Goal: Task Accomplishment & Management: Manage account settings

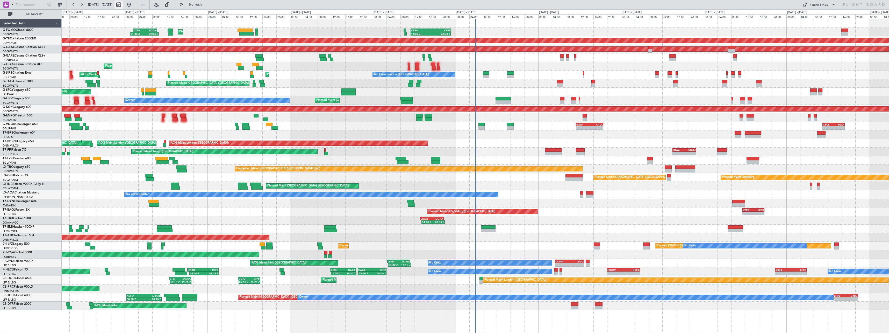
click at [123, 4] on button at bounding box center [119, 5] width 8 height 8
select select "9"
select select "2025"
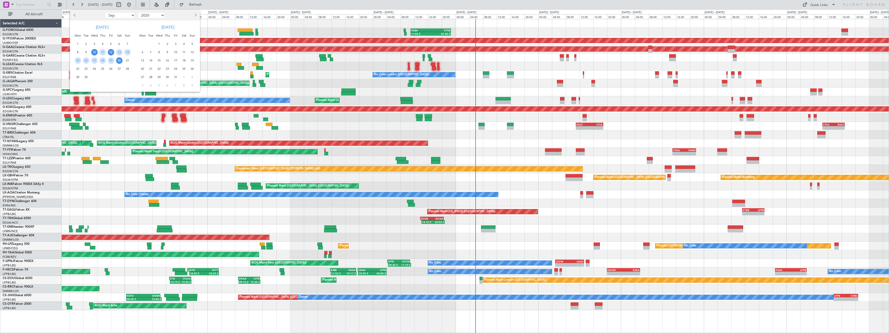
click at [112, 52] on span "12" at bounding box center [111, 52] width 6 height 6
click at [111, 69] on span "26" at bounding box center [111, 69] width 6 height 6
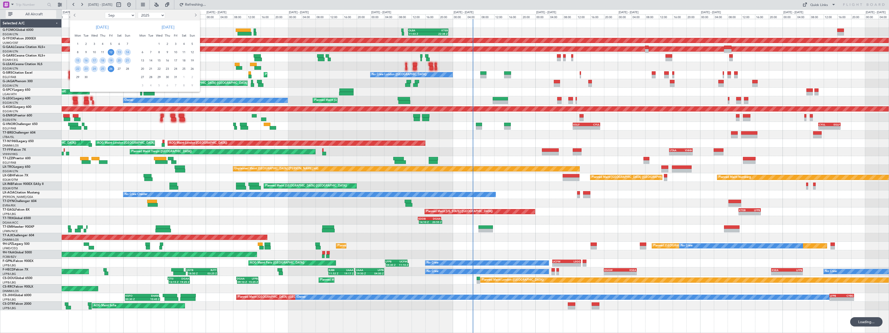
click at [28, 13] on span "All Aircraft" at bounding box center [33, 14] width 41 height 4
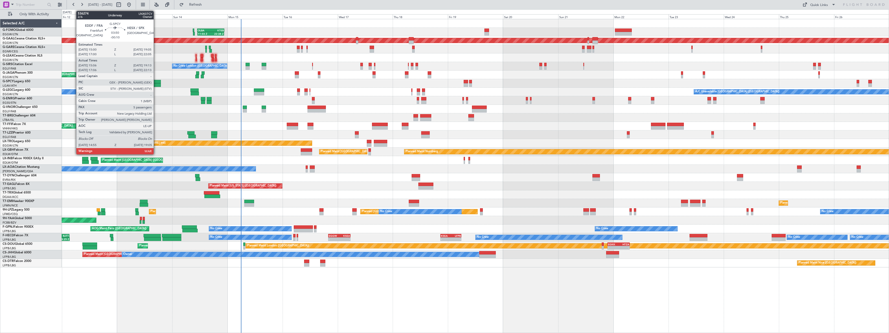
click at [156, 82] on div at bounding box center [156, 82] width 10 height 4
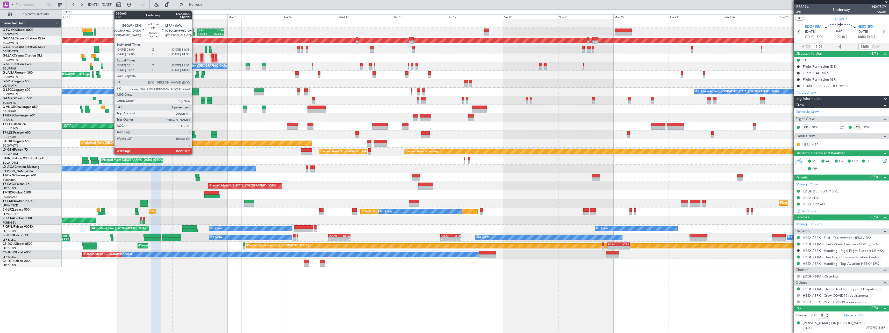
click at [194, 90] on div at bounding box center [194, 90] width 8 height 4
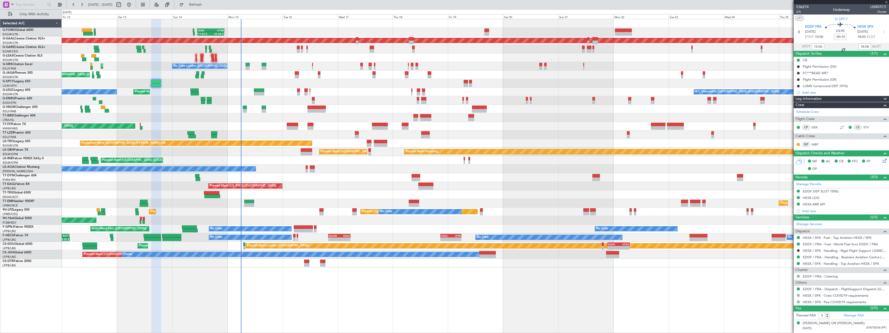
type input "-00:15"
type input "08:11"
type input "11:23"
type input "2"
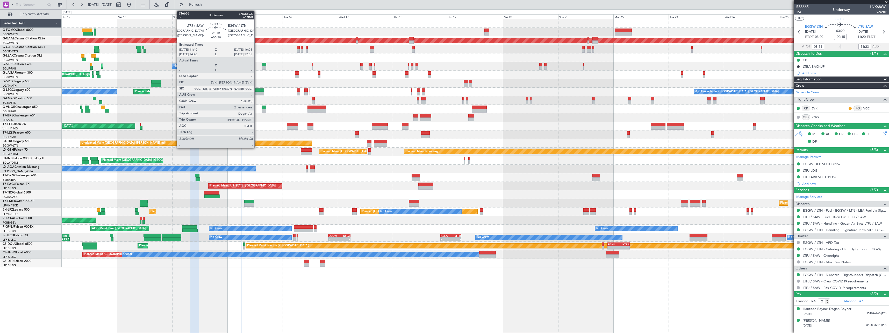
click at [257, 90] on div at bounding box center [259, 90] width 10 height 4
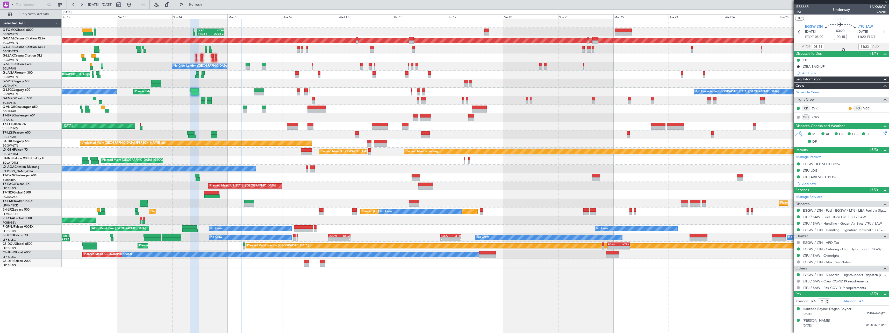
type input "+00:30"
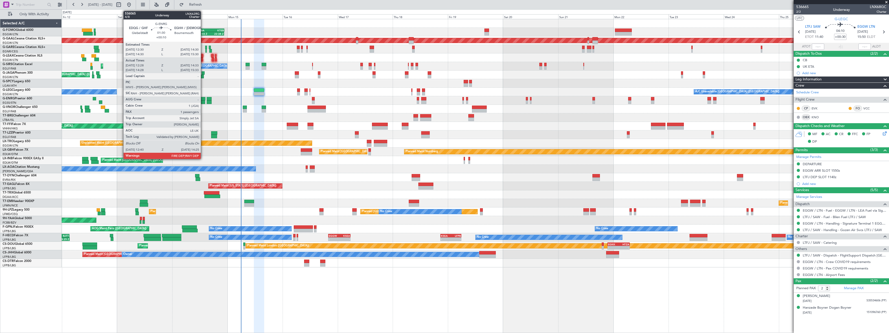
click at [203, 99] on div at bounding box center [203, 99] width 5 height 4
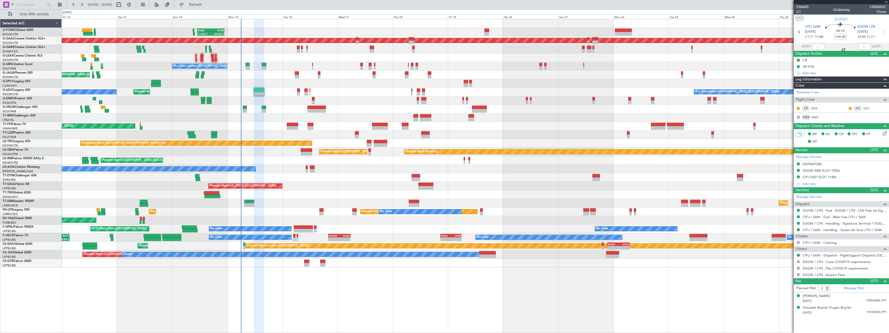
type input "+00:10"
type input "12:43"
type input "14:18"
type input "1"
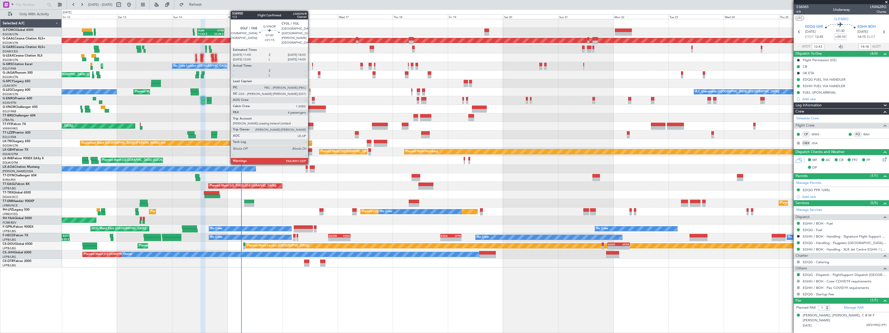
click at [310, 108] on div at bounding box center [317, 107] width 18 height 4
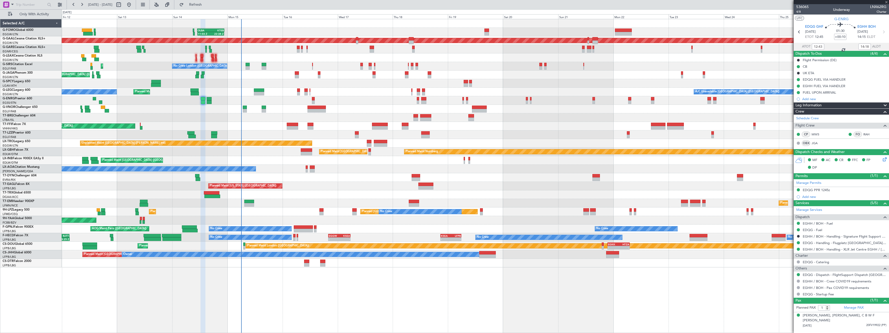
type input "+01:15"
type input "4"
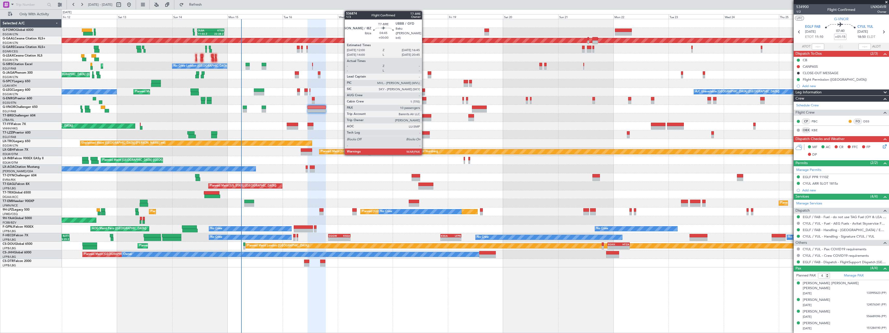
click at [424, 116] on div at bounding box center [425, 116] width 11 height 4
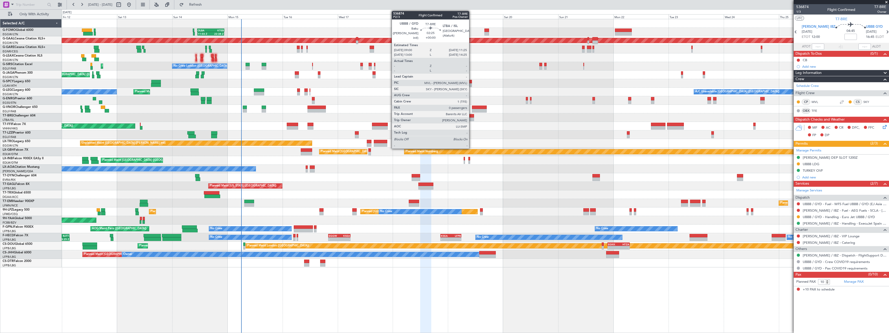
click at [472, 116] on div at bounding box center [471, 116] width 6 height 4
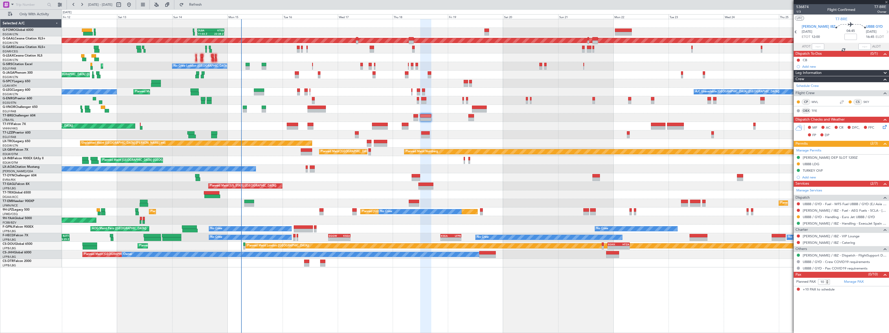
type input "0"
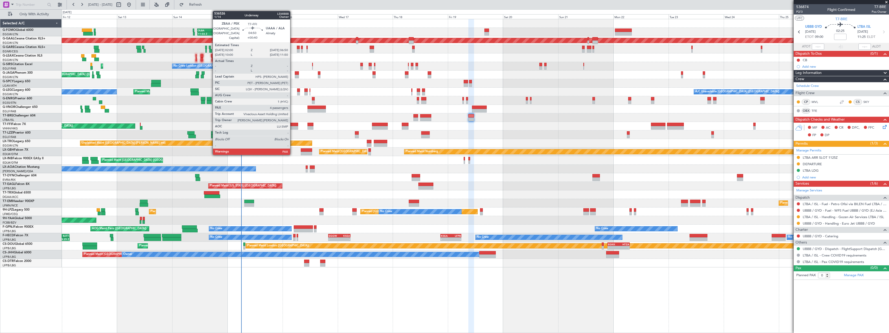
click at [293, 124] on div at bounding box center [292, 125] width 11 height 4
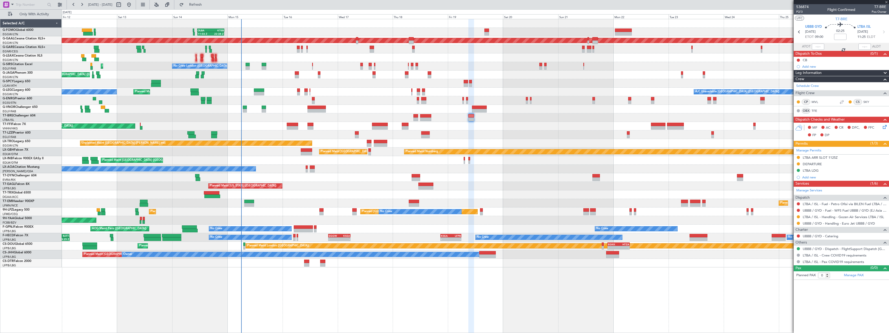
type input "+00:40"
type input "4"
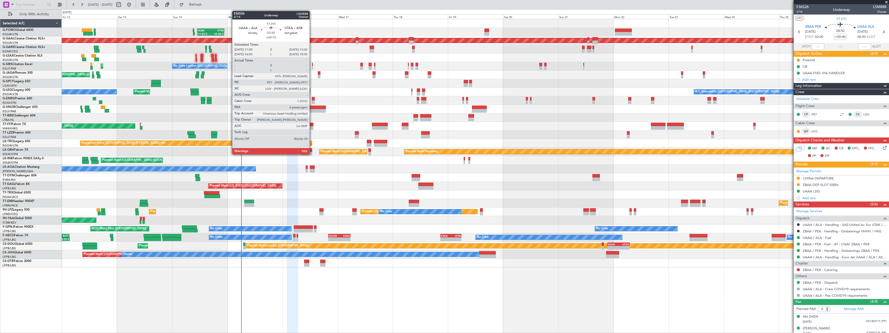
click at [312, 126] on div at bounding box center [311, 128] width 6 height 4
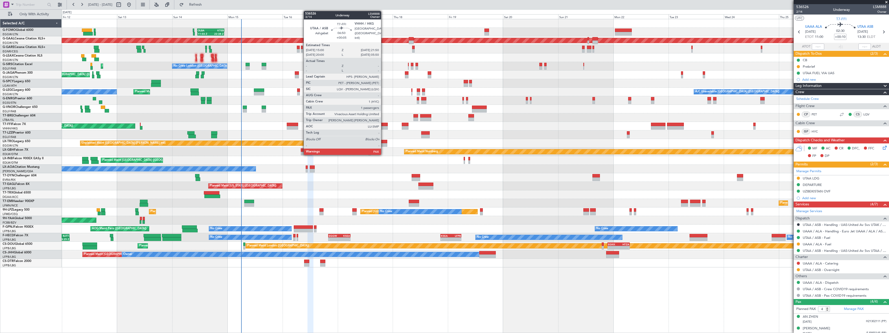
click at [383, 126] on div at bounding box center [380, 128] width 16 height 4
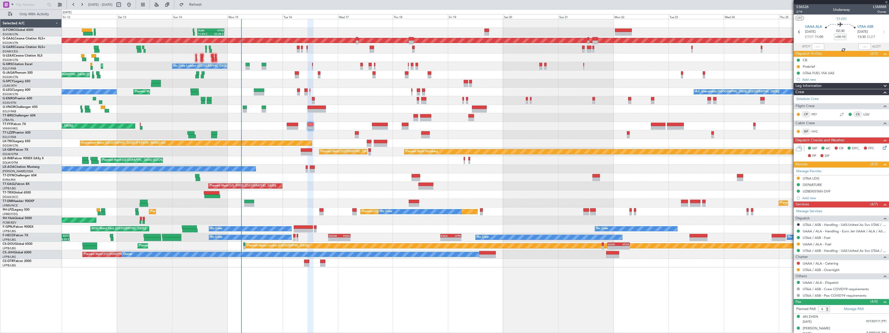
type input "+00:05"
type input "1"
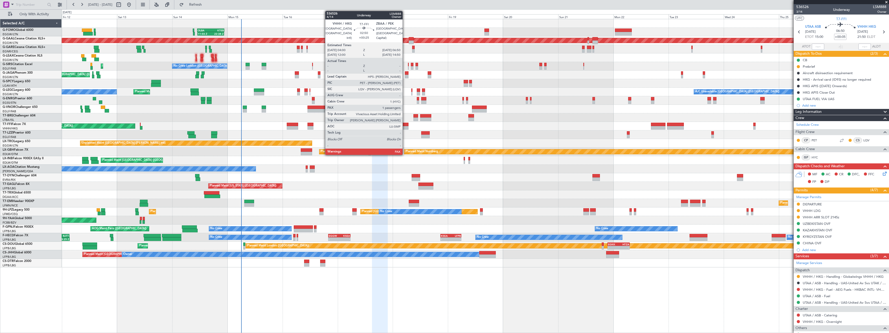
click at [405, 127] on div at bounding box center [405, 128] width 7 height 4
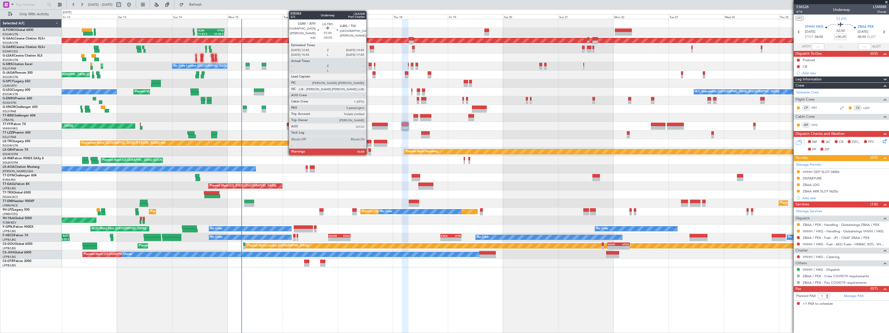
click at [369, 143] on div at bounding box center [369, 145] width 5 height 4
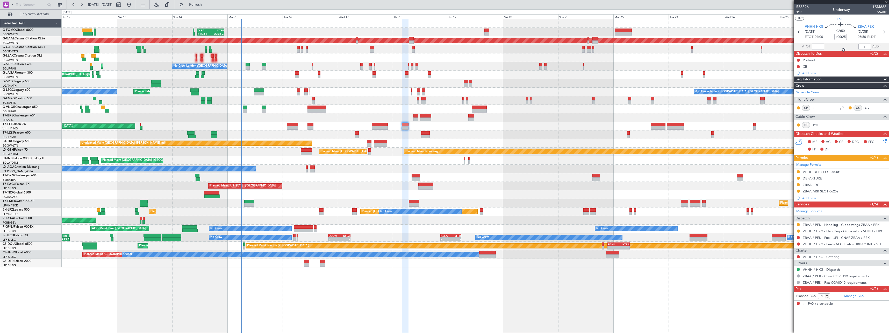
type input "-00:05"
type input "3"
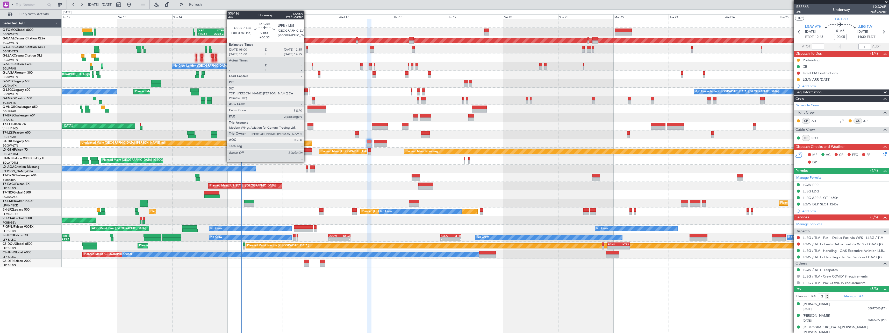
click at [307, 152] on div at bounding box center [306, 154] width 11 height 4
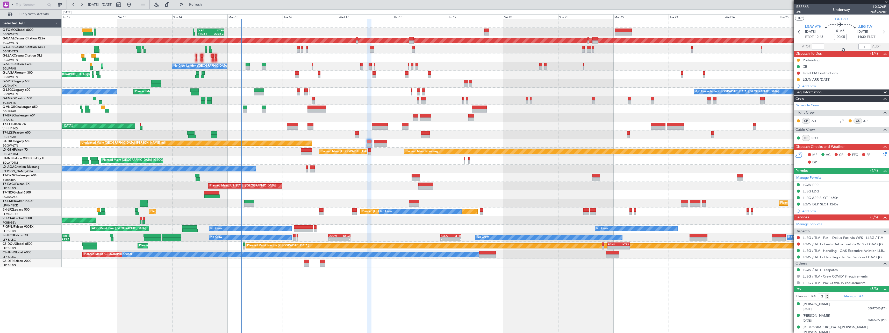
type input "+00:35"
type input "2"
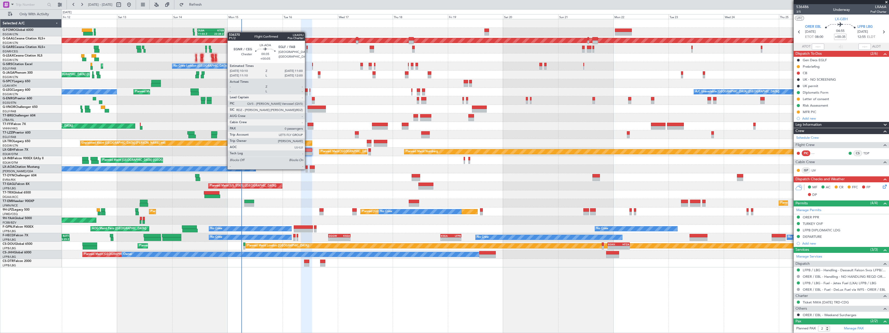
click at [307, 169] on div at bounding box center [307, 171] width 2 height 4
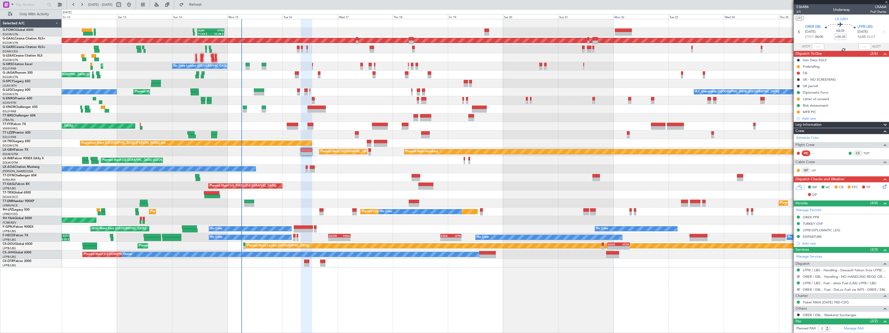
type input "+00:05"
type input "0"
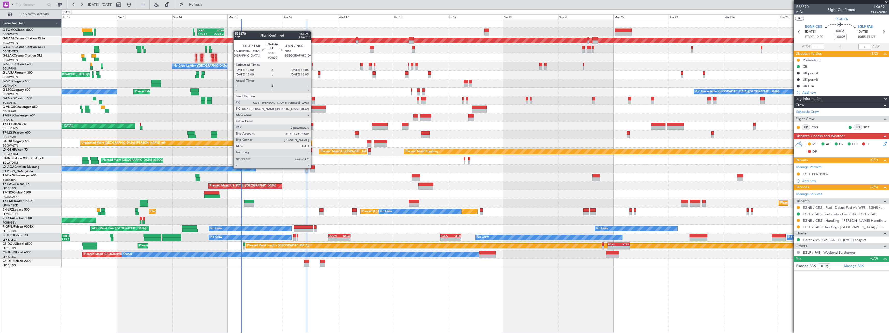
click at [313, 168] on div at bounding box center [312, 167] width 5 height 4
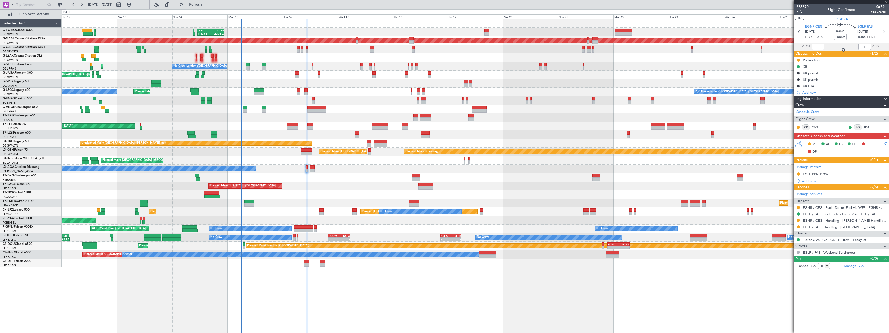
type input "2"
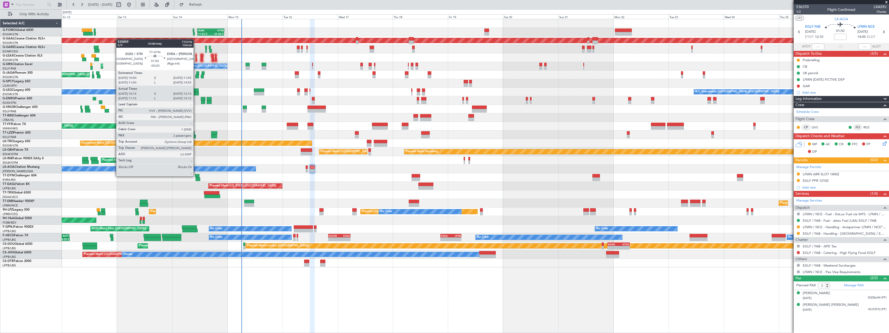
click at [196, 176] on div at bounding box center [197, 176] width 5 height 4
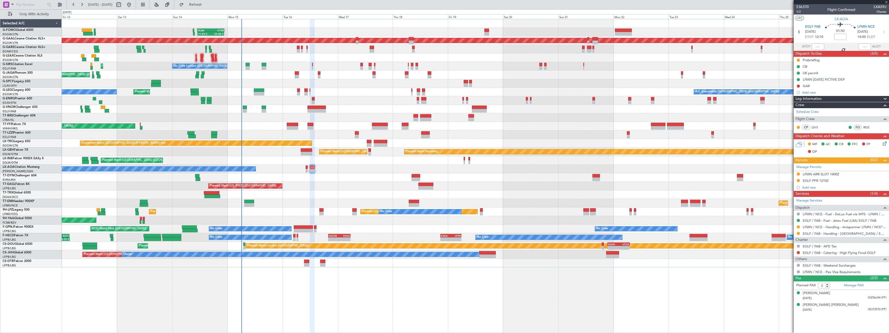
type input "-00:20"
type input "10:15"
type input "12:15"
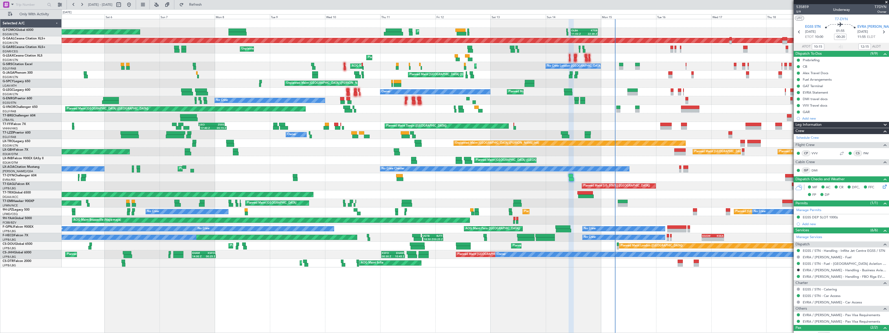
click at [670, 172] on div "11:03 Z 22:38 Z OLBA 11:00 Z KTEB 22:45 Z Planned Maint London (Luton) Planned …" at bounding box center [475, 143] width 827 height 248
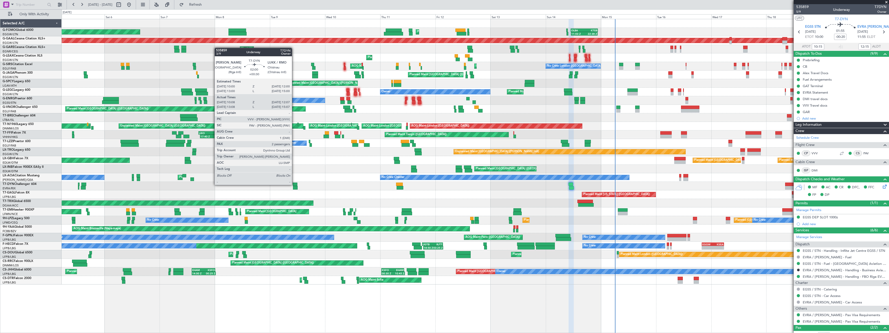
click at [294, 184] on div at bounding box center [295, 184] width 5 height 4
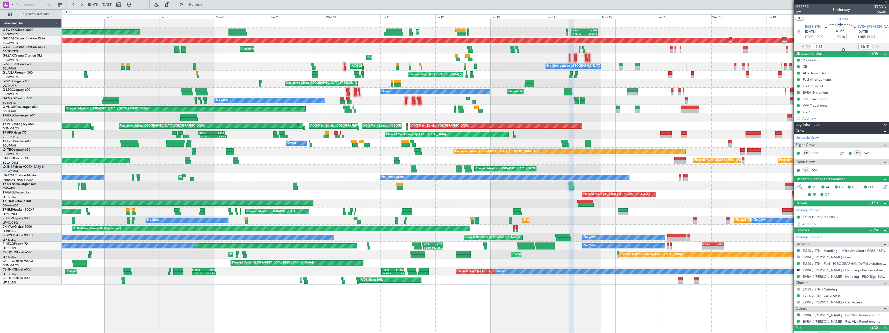
type input "+00:30"
type input "10:08"
type input "12:07"
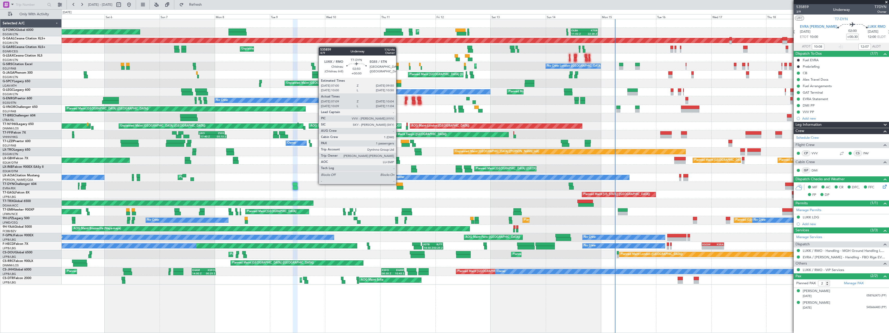
click at [399, 183] on div at bounding box center [399, 184] width 7 height 4
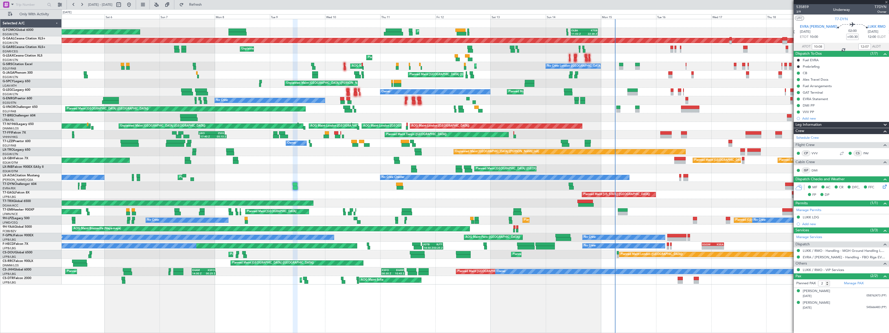
type input "07:09"
type input "10:04"
type input "1"
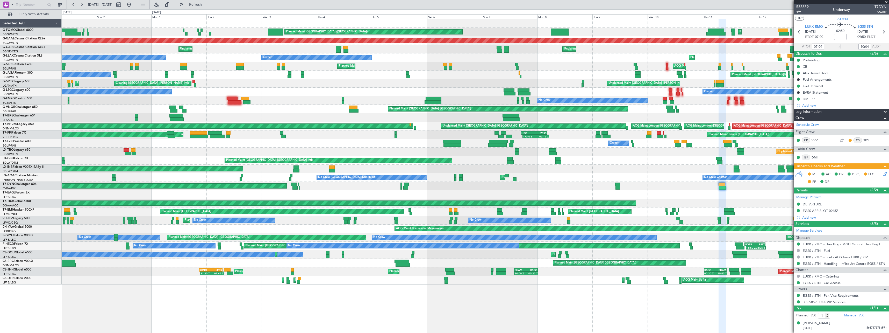
click at [446, 184] on div "AOG Maint Riga (Riga Intl)" at bounding box center [475, 186] width 827 height 9
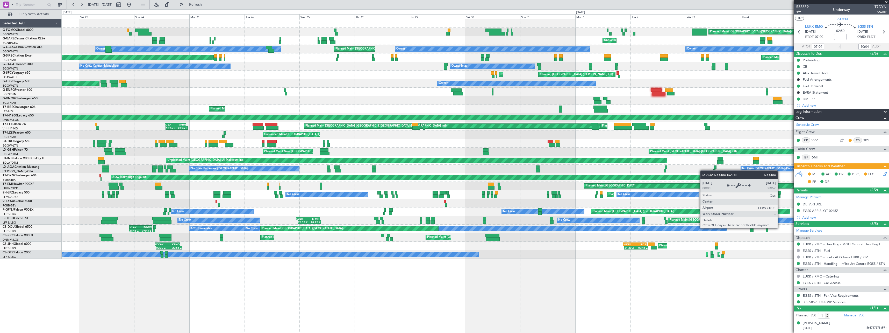
click at [744, 167] on div "Planned Maint London (Luton) Unplanned Maint Chester Unplanned Maint Chester Ow…" at bounding box center [475, 138] width 827 height 239
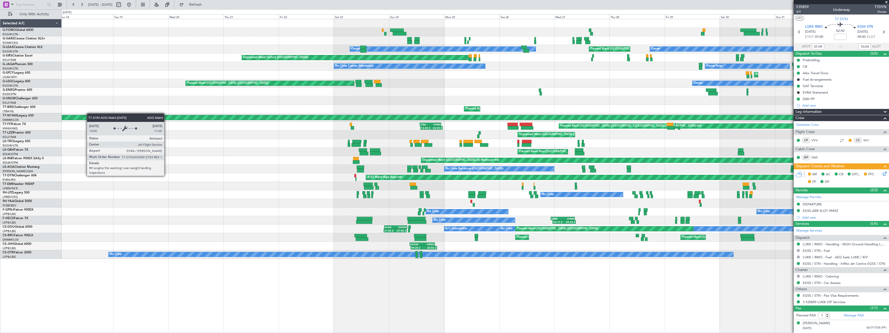
click at [421, 176] on div "AOG Maint Riga (Riga Intl)" at bounding box center [666, 177] width 600 height 5
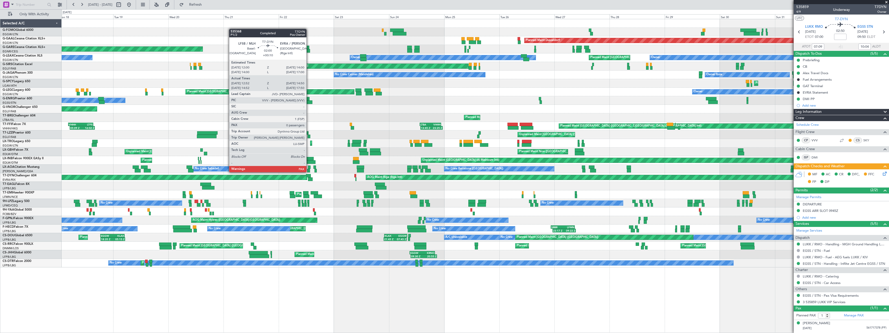
click at [309, 176] on div at bounding box center [308, 176] width 5 height 4
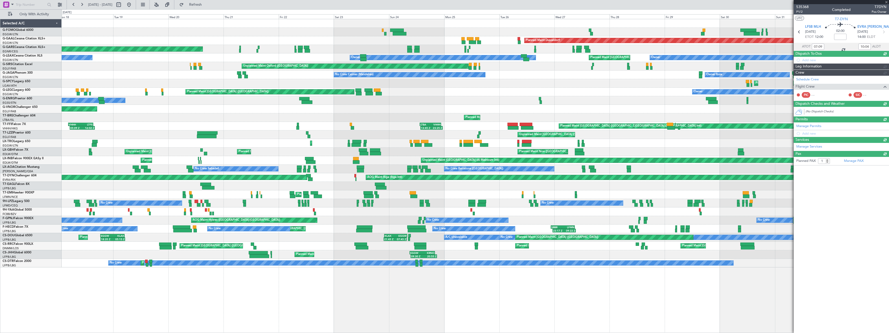
type input "+00:10"
type input "12:52"
type input "14:50"
type input "0"
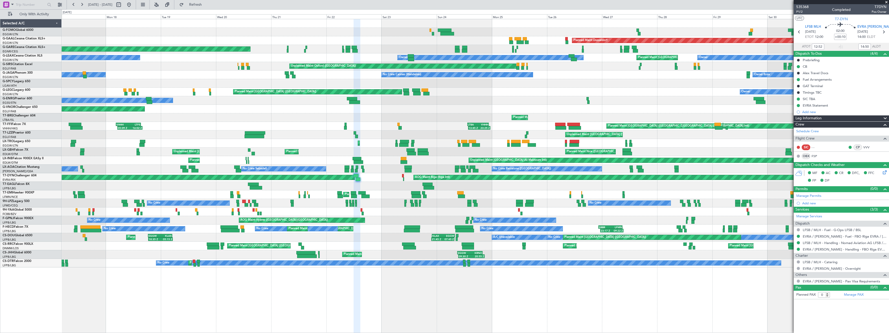
click at [572, 284] on div "Planned Maint London (Luton) Planned Maint Windsor Locks (Bradley Intl) Planned…" at bounding box center [476, 176] width 828 height 314
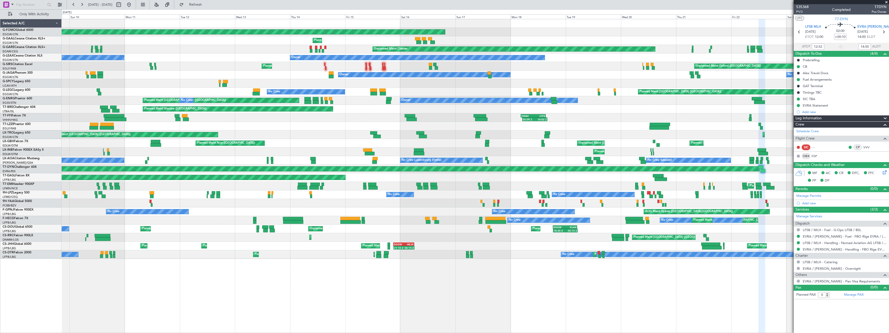
click at [737, 179] on div "Planned Maint [US_STATE] ([GEOGRAPHIC_DATA])" at bounding box center [475, 177] width 827 height 9
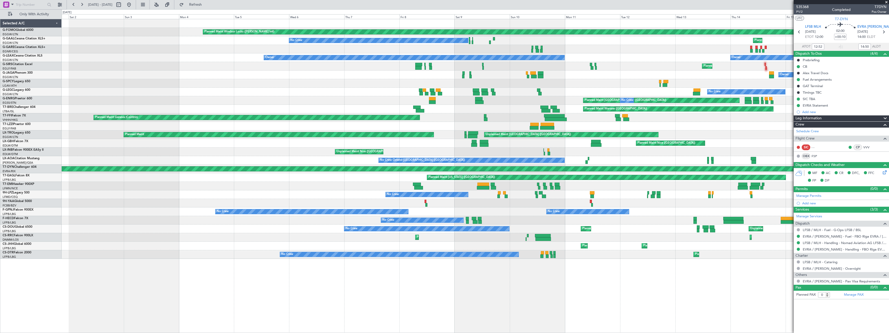
click at [608, 200] on div "Planned Maint Windsor Locks (Bradley Intl) Planned Maint No Crew Unplanned Main…" at bounding box center [475, 138] width 827 height 239
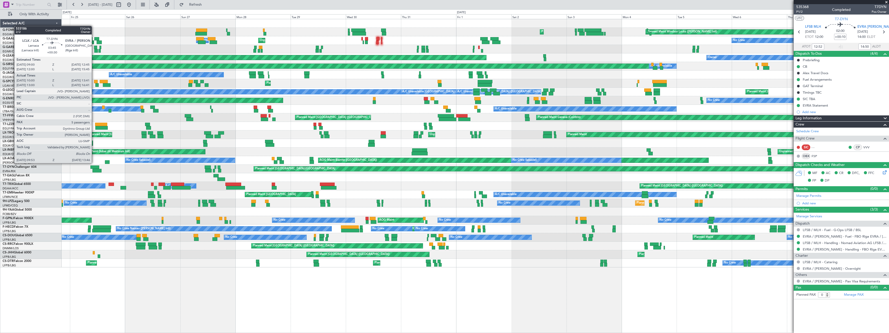
click at [94, 167] on div at bounding box center [94, 167] width 9 height 4
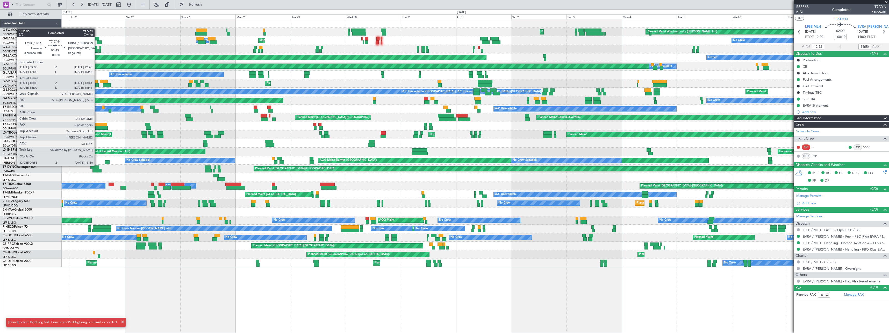
click at [97, 170] on div at bounding box center [97, 171] width 9 height 4
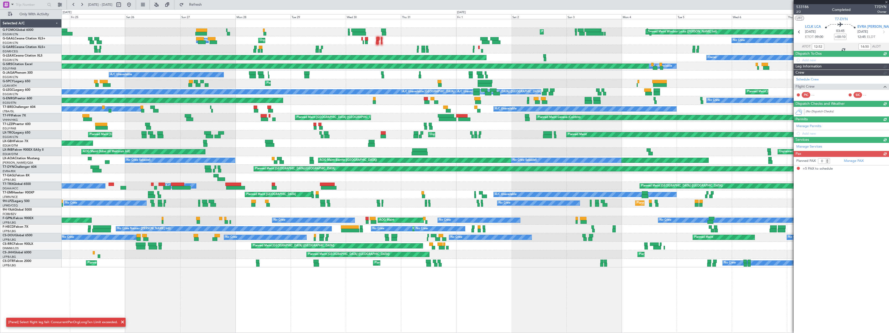
type input "+00:30"
type input "10:00"
type input "13:41"
type input "5"
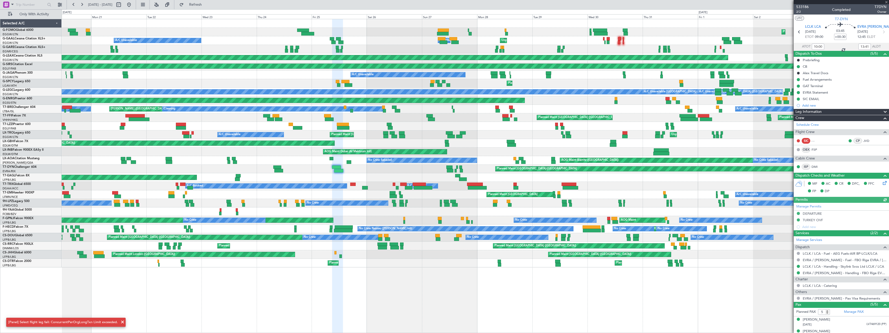
click at [466, 168] on div "Planned Maint [GEOGRAPHIC_DATA]-[GEOGRAPHIC_DATA]" at bounding box center [475, 169] width 827 height 9
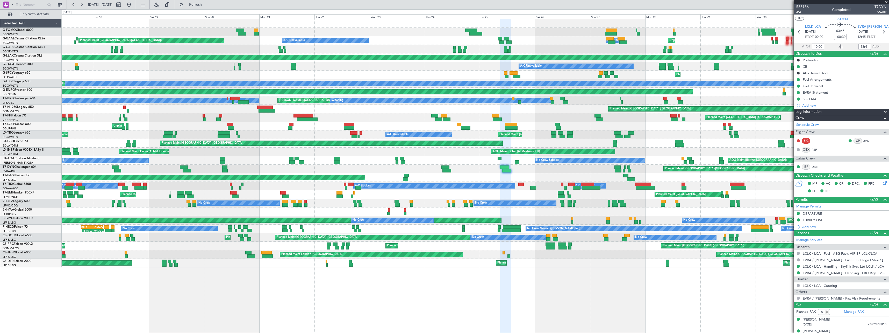
click at [319, 170] on div "Planned Maint [GEOGRAPHIC_DATA]-[GEOGRAPHIC_DATA]" at bounding box center [475, 169] width 827 height 9
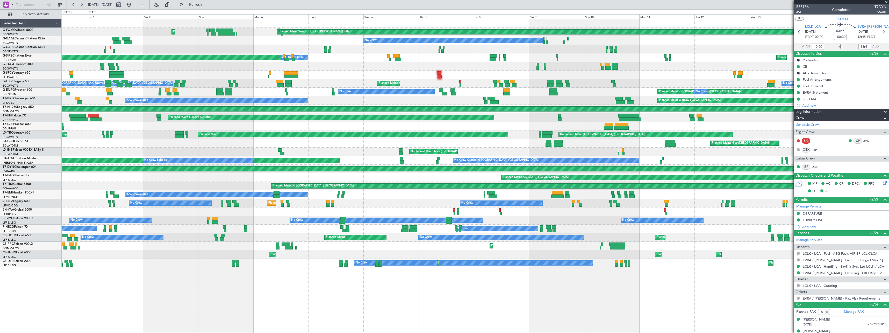
click at [0, 276] on html "17 Jul 2025 - 01 Aug 2025 Refresh Quick Links Only With Activity Planned Maint …" at bounding box center [444, 166] width 889 height 333
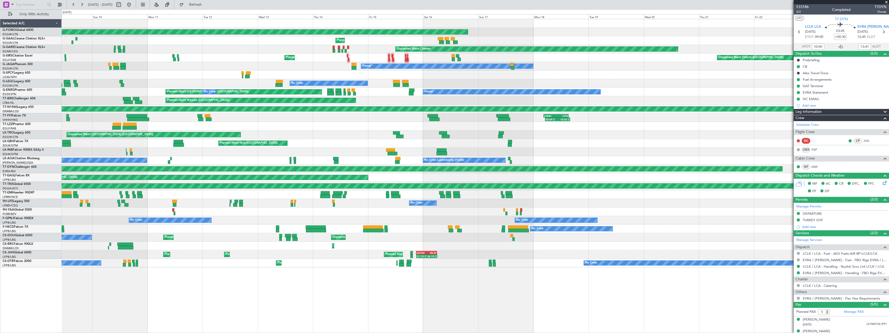
click at [0, 289] on html "17 Jul 2025 - 01 Aug 2025 Refresh Quick Links Only With Activity Planned Maint …" at bounding box center [444, 166] width 889 height 333
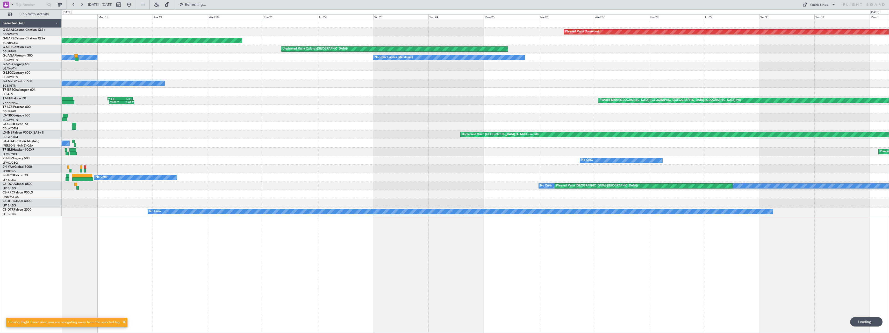
click at [166, 289] on div "Planned Maint Dusseldorf Planned Maint Unplanned Maint Chester Unplanned Maint …" at bounding box center [476, 176] width 828 height 314
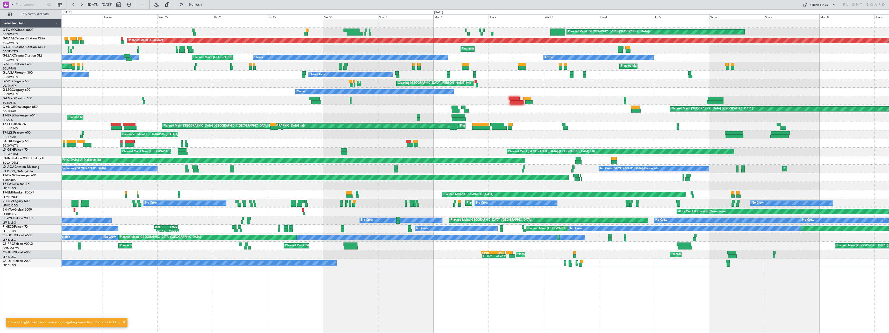
click at [283, 270] on div "Planned Maint London (Luton) Planned Maint Dusseldorf Unplanned Maint Chester P…" at bounding box center [476, 176] width 828 height 314
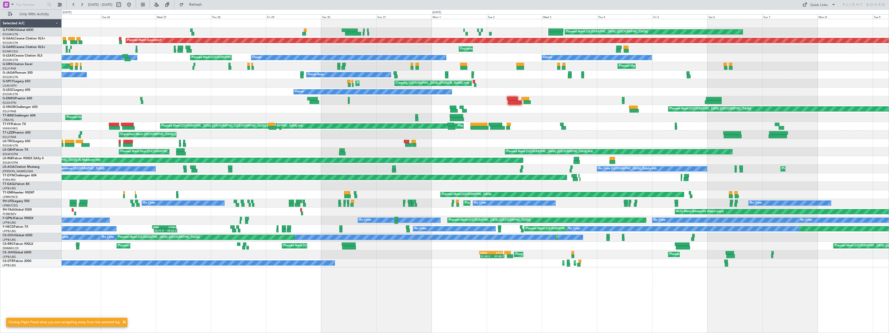
click at [175, 281] on div "Planned Maint London (Luton) Planned Maint Dusseldorf Unplanned Maint Chester P…" at bounding box center [476, 176] width 828 height 314
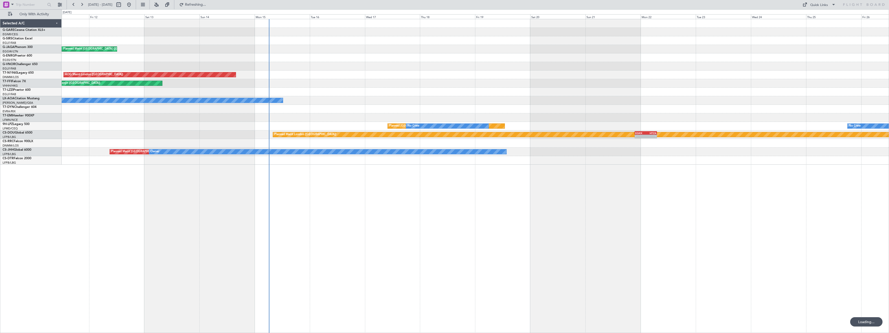
click at [282, 287] on div "Planned Maint London (Luton) Planned Maint London (Farnborough) AOG Maint Londo…" at bounding box center [476, 176] width 828 height 314
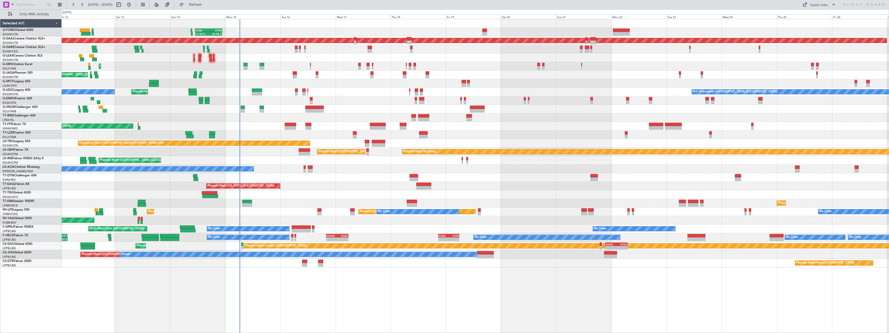
click at [570, 280] on div "OLBA 11:00 Z KTEB 22:45 Z 11:03 Z 22:38 Z Planned Maint London (Luton) Planned …" at bounding box center [476, 176] width 828 height 314
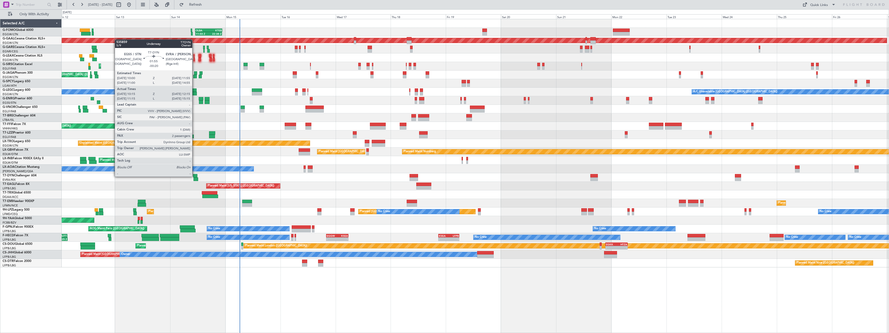
click at [195, 176] on div at bounding box center [195, 176] width 5 height 4
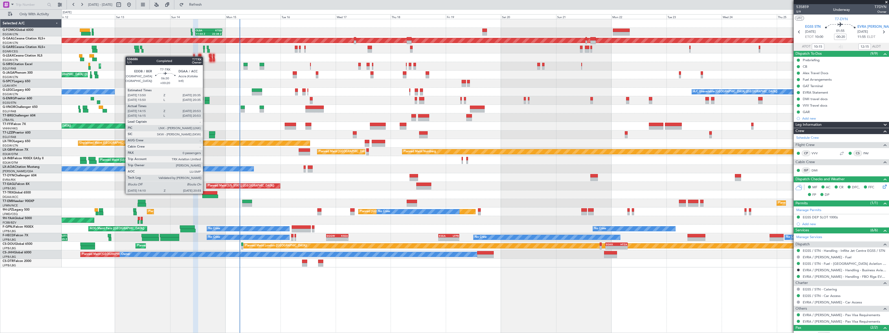
click at [205, 193] on div at bounding box center [210, 193] width 16 height 4
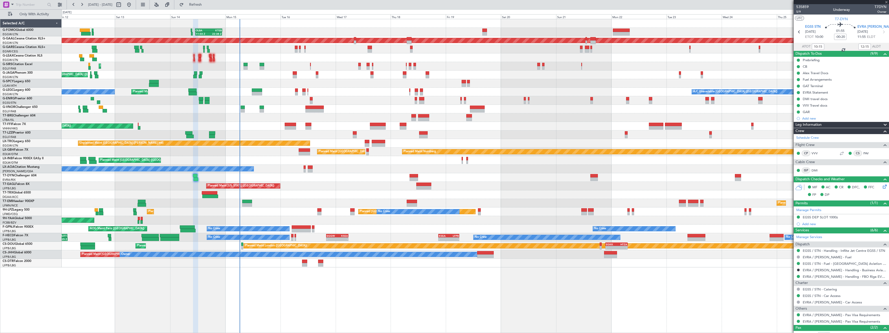
type input "+00:20"
type input "14:25"
type input "20:48"
type input "0"
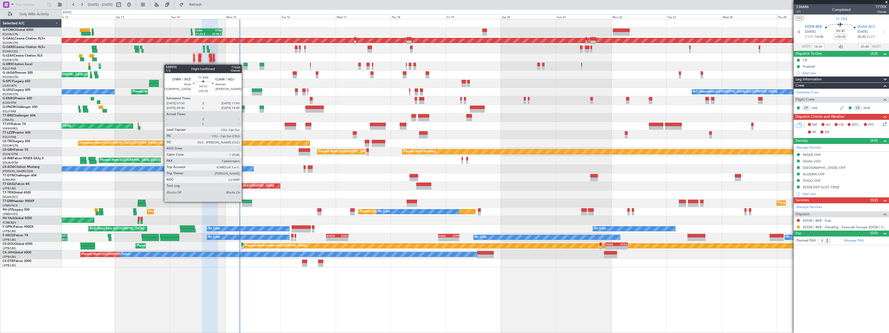
click at [244, 201] on div at bounding box center [247, 202] width 10 height 4
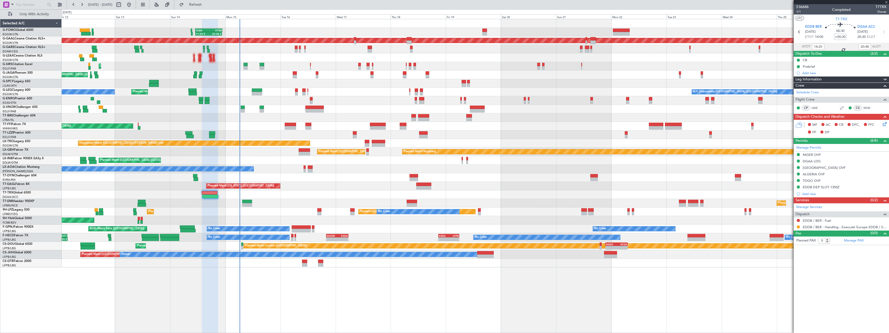
type input "+00:35"
type input "3"
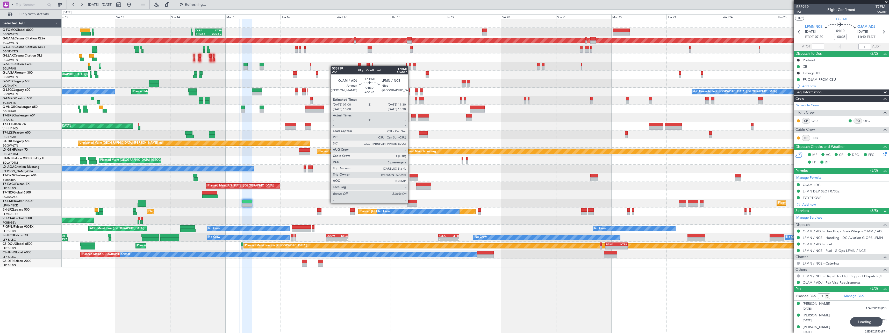
click at [410, 202] on div at bounding box center [412, 202] width 10 height 4
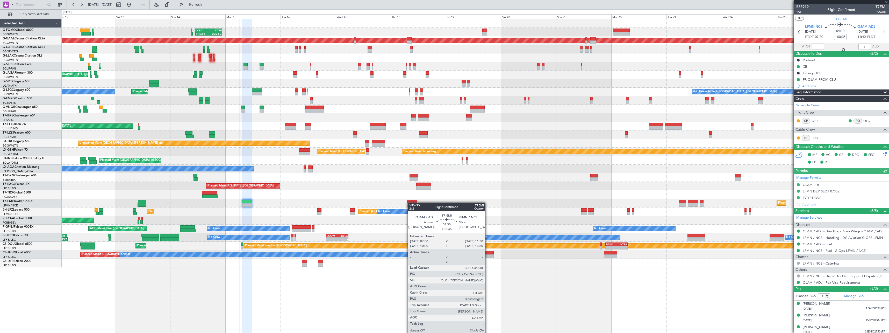
type input "+00:45"
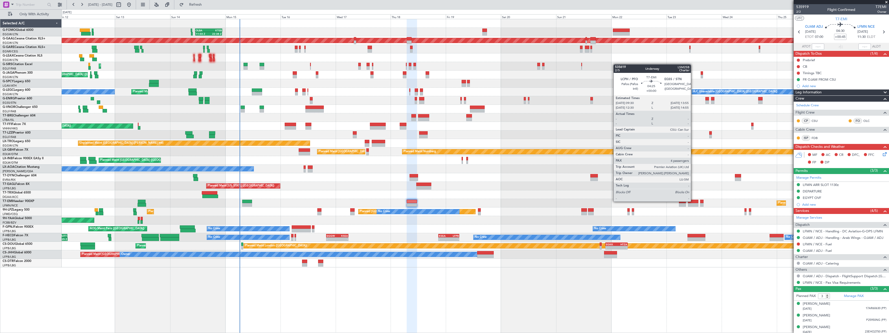
click at [693, 201] on div at bounding box center [693, 202] width 10 height 4
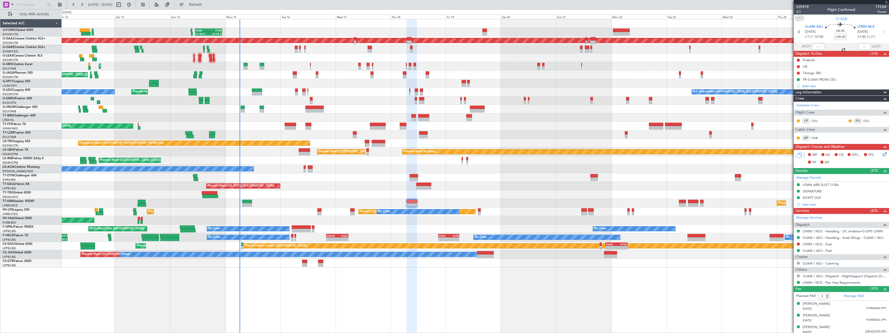
type input "4"
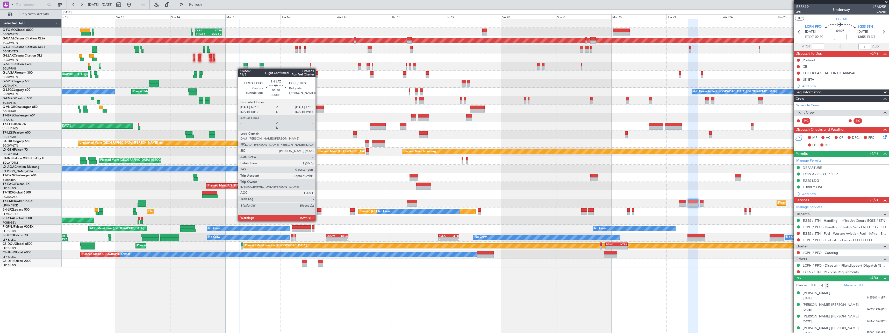
click at [318, 211] on div at bounding box center [319, 210] width 4 height 4
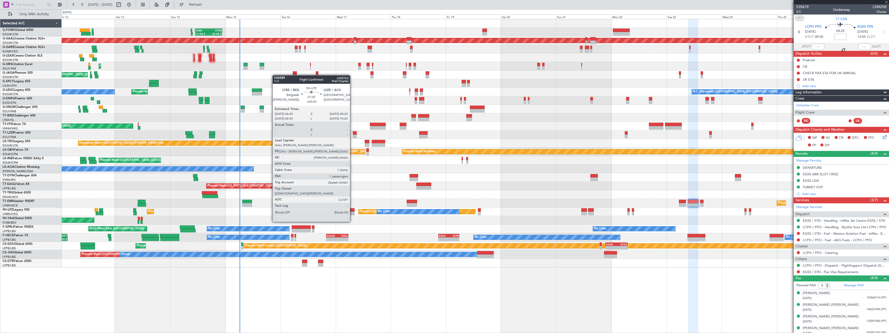
type input "-00:05"
type input "0"
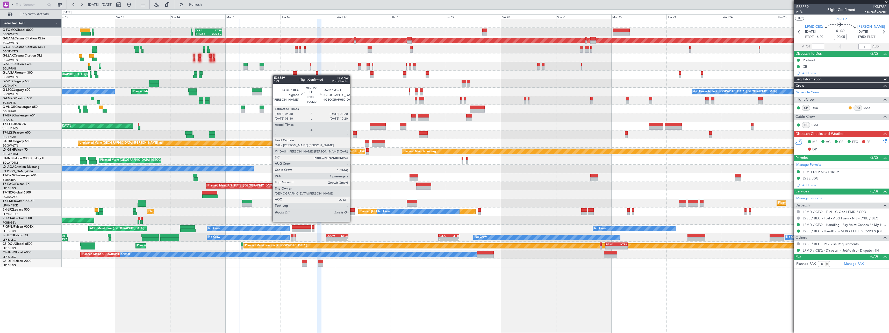
click at [352, 212] on div at bounding box center [352, 213] width 4 height 4
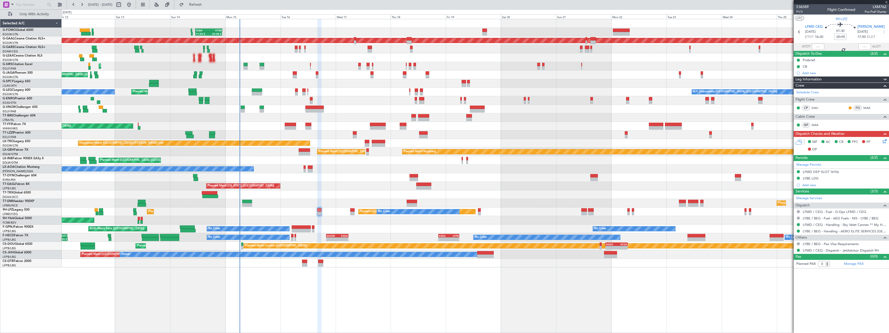
type input "+00:20"
type input "1"
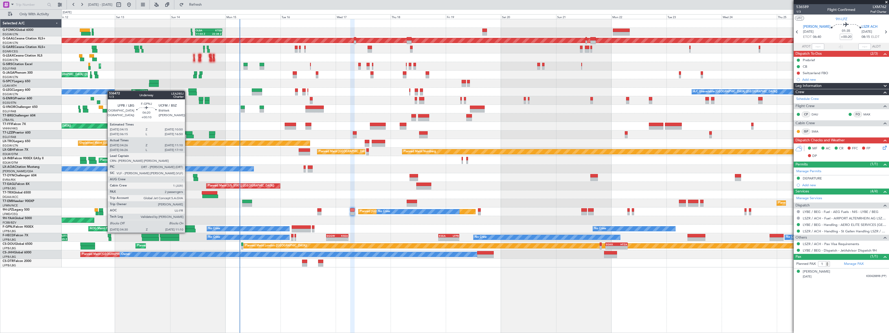
click at [187, 227] on div at bounding box center [187, 227] width 15 height 4
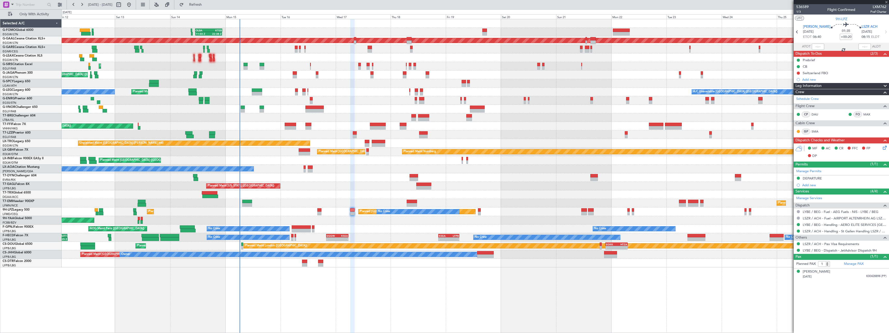
type input "+00:10"
type input "04:36"
type input "11:05"
type input "2"
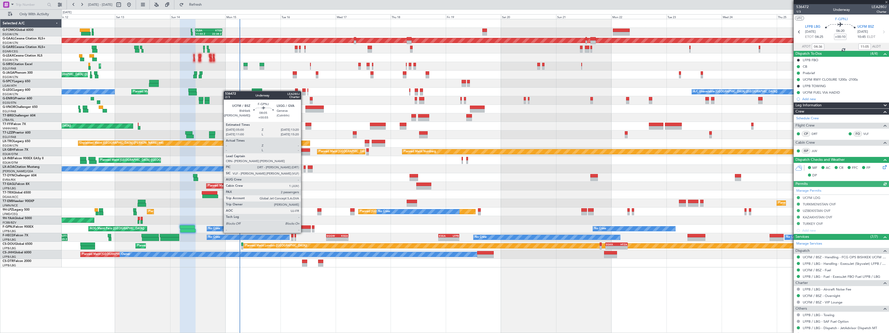
click at [303, 227] on div at bounding box center [301, 227] width 19 height 4
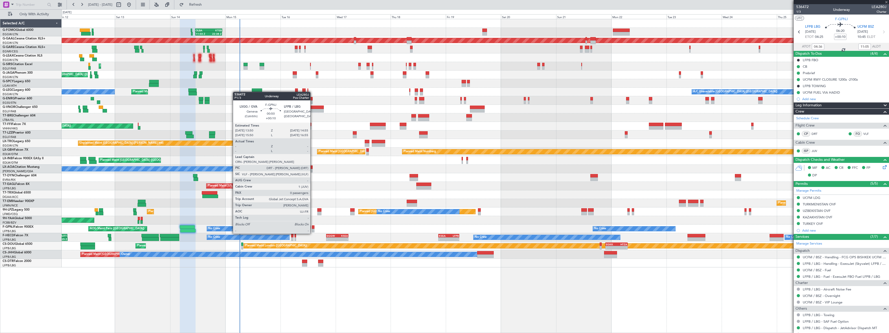
type input "+00:55"
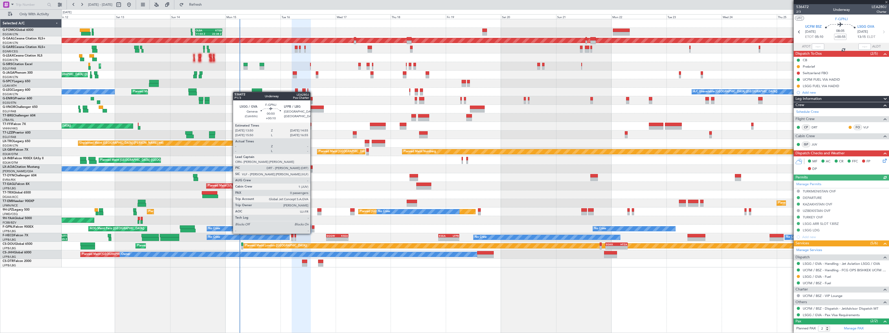
click at [313, 228] on div at bounding box center [313, 227] width 3 height 4
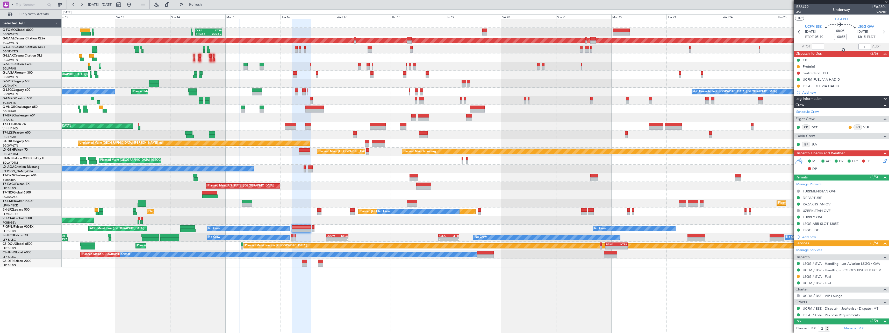
type input "+00:10"
type input "0"
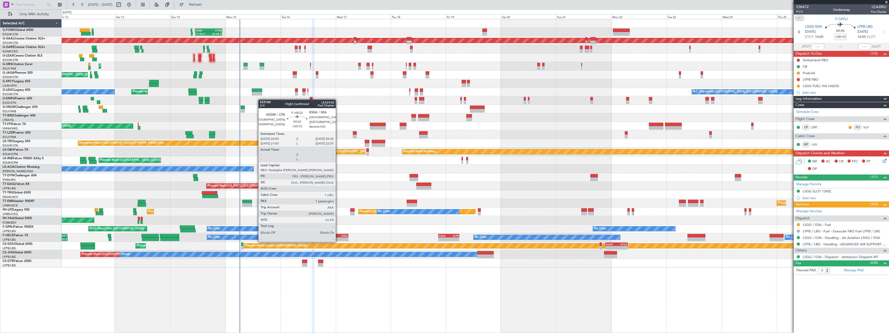
click at [338, 236] on div "KSEA" at bounding box center [342, 235] width 11 height 3
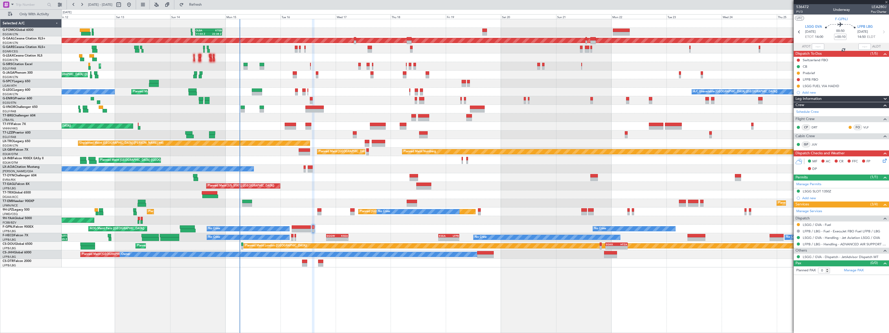
type input "+00:15"
type input "1"
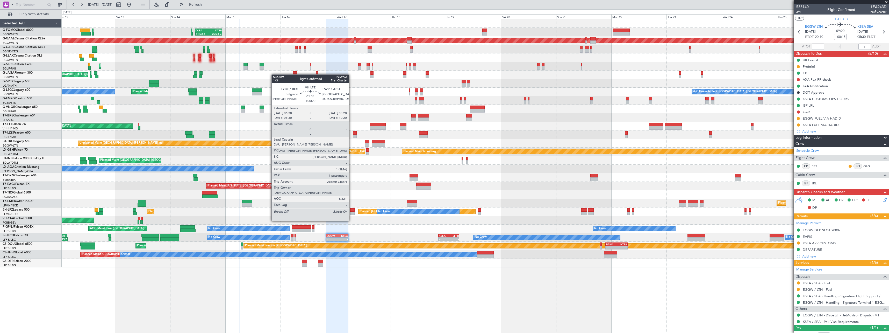
click at [351, 211] on div at bounding box center [352, 210] width 4 height 4
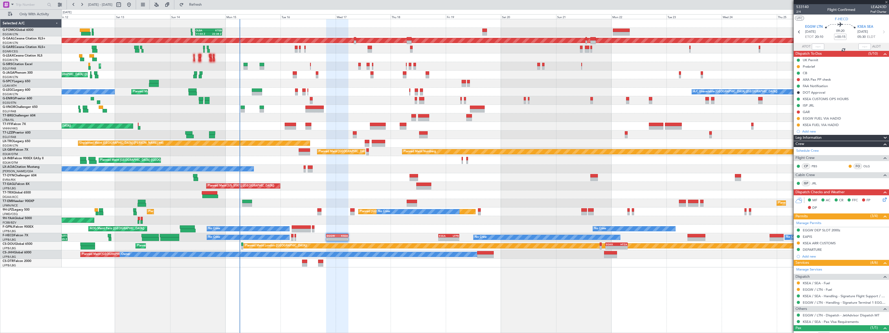
type input "+00:20"
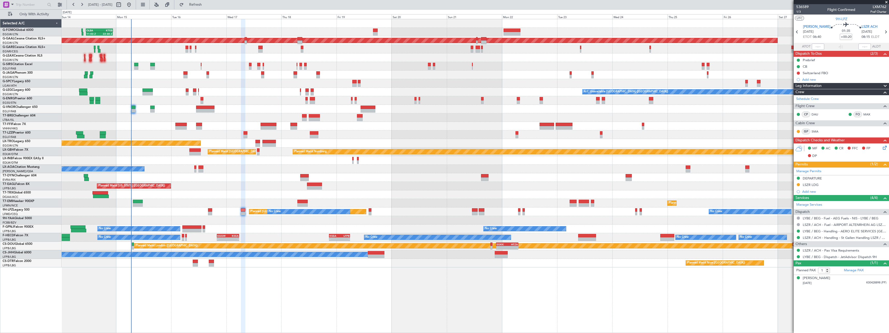
click at [185, 202] on div "11:03 Z 22:38 Z OLBA 11:00 Z KTEB 22:45 Z Planned Maint [GEOGRAPHIC_DATA] ([GEO…" at bounding box center [475, 143] width 827 height 248
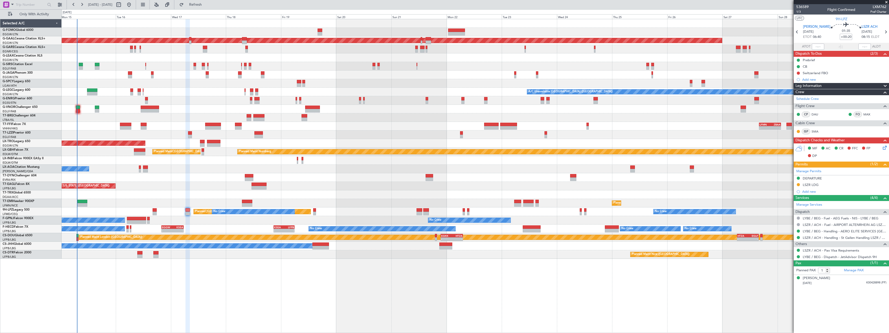
click at [106, 51] on div at bounding box center [475, 49] width 827 height 9
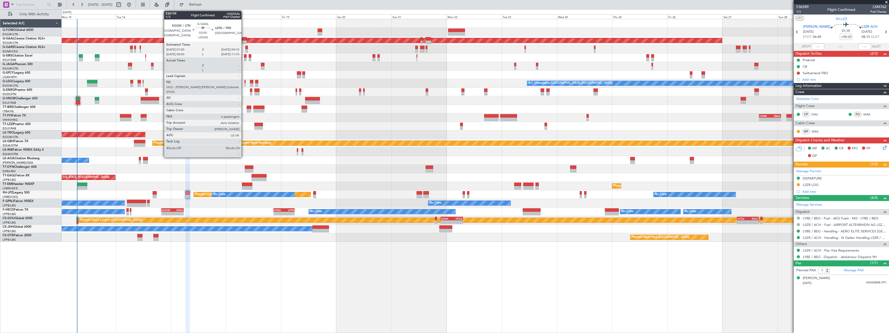
click at [244, 38] on div at bounding box center [244, 39] width 5 height 4
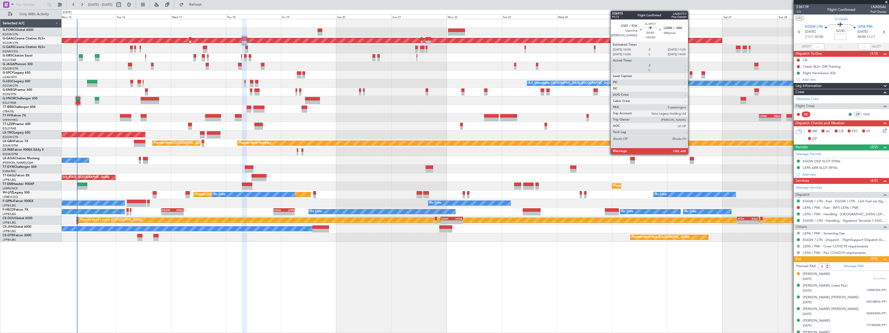
click at [691, 76] on div at bounding box center [691, 77] width 2 height 4
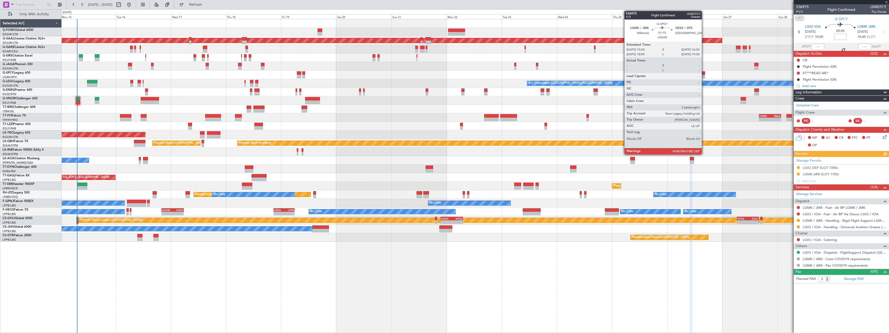
click at [704, 75] on div at bounding box center [704, 77] width 4 height 4
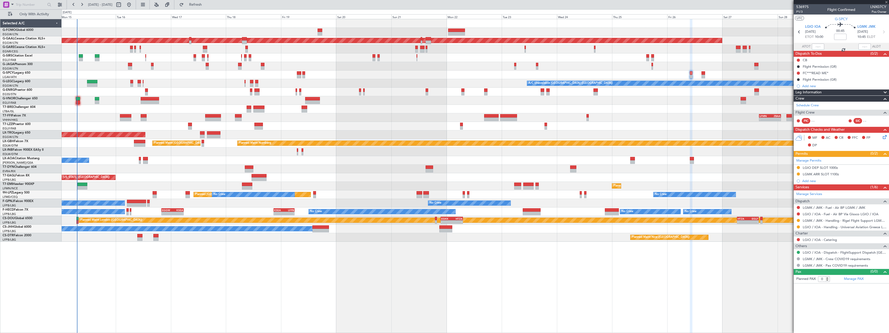
type input "2"
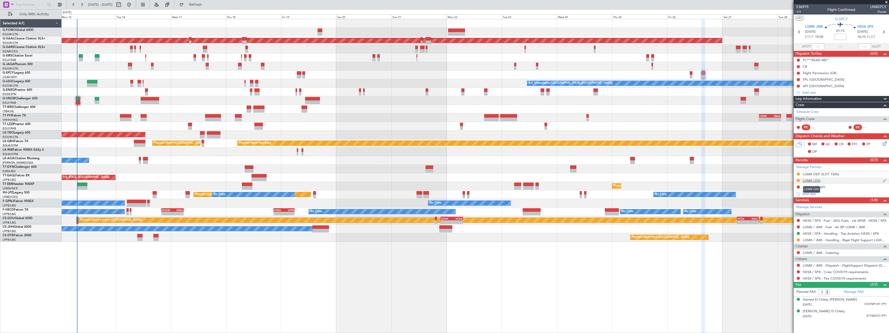
click at [807, 180] on div "LGMK LDG" at bounding box center [812, 180] width 18 height 4
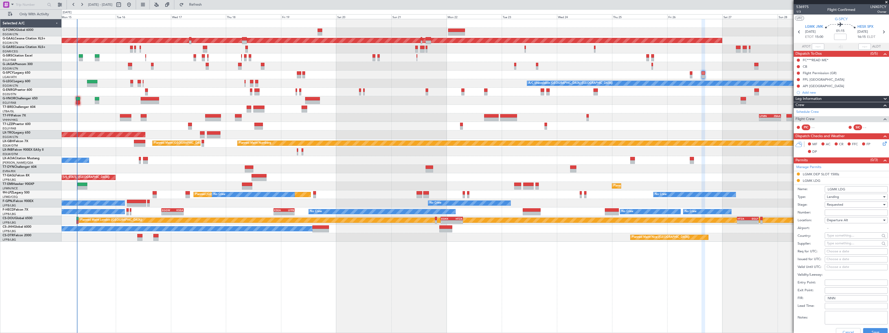
drag, startPoint x: 838, startPoint y: 190, endPoint x: 826, endPoint y: 189, distance: 11.9
click at [826, 189] on input "LGMK LDG" at bounding box center [856, 189] width 63 height 6
click at [842, 220] on span "Departure Alt" at bounding box center [837, 220] width 21 height 5
click at [836, 245] on span "Arrival" at bounding box center [854, 246] width 54 height 8
type input "HESX / SPX"
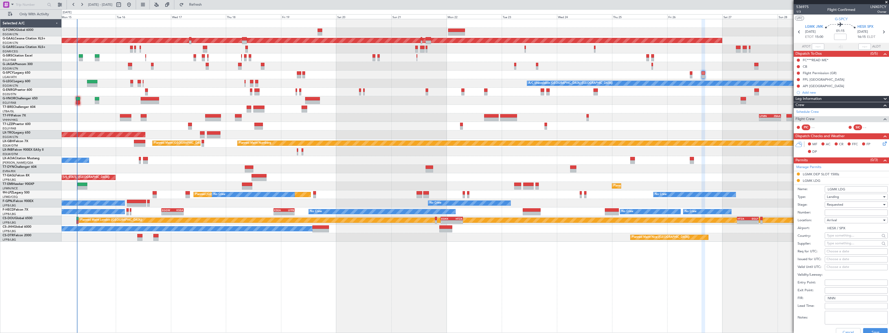
click at [833, 189] on input "LGMK LDG" at bounding box center [856, 189] width 63 height 6
click at [834, 188] on input "HWSX LDG" at bounding box center [856, 189] width 63 height 6
type input "HESX LDG"
click at [871, 330] on button "Save" at bounding box center [875, 332] width 25 height 8
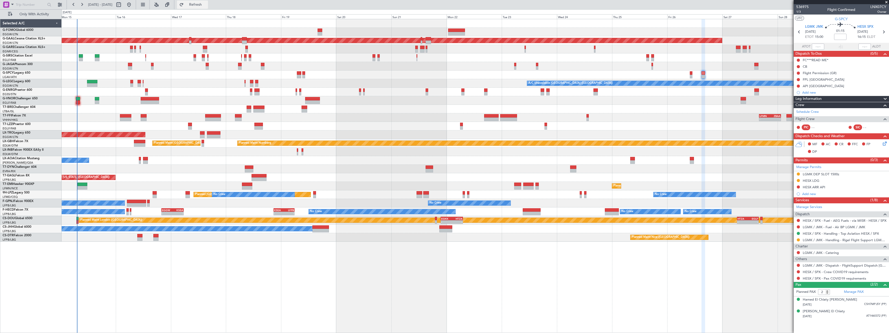
click at [207, 6] on span "Refresh" at bounding box center [196, 5] width 22 height 4
type input "+00:15"
type input "07:08"
type input "5"
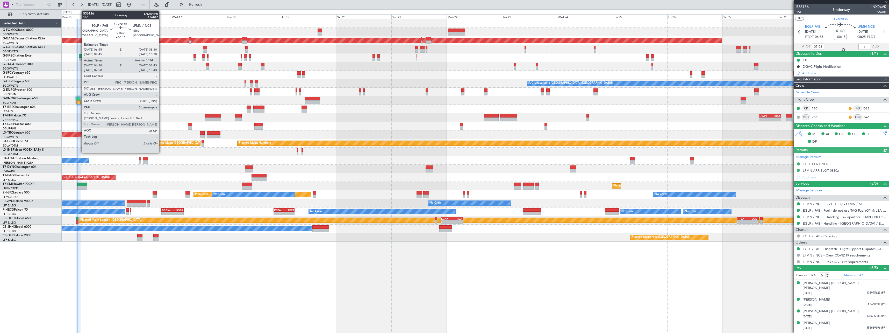
click at [79, 101] on div at bounding box center [78, 102] width 4 height 4
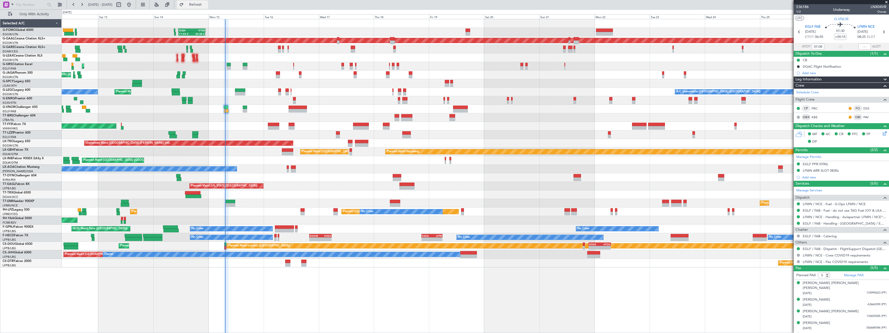
click at [207, 4] on span "Refresh" at bounding box center [196, 5] width 22 height 4
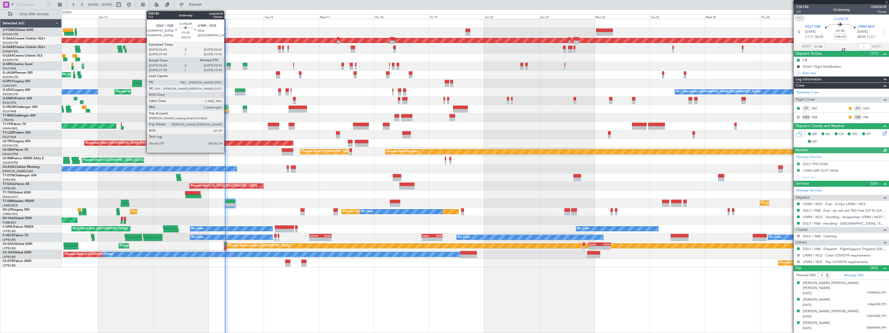
type input "+00:05"
type input "4"
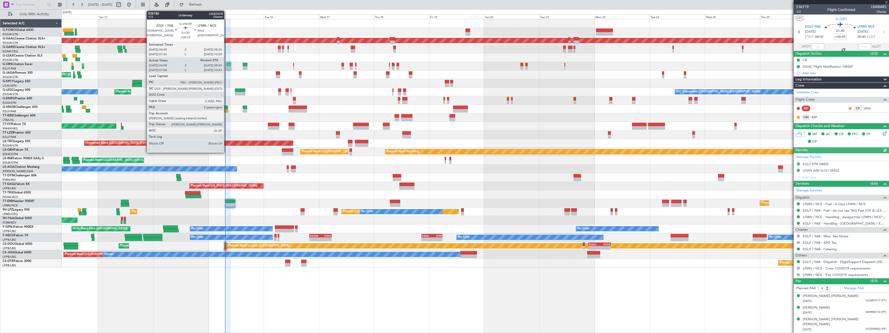
click at [226, 108] on div at bounding box center [226, 107] width 4 height 4
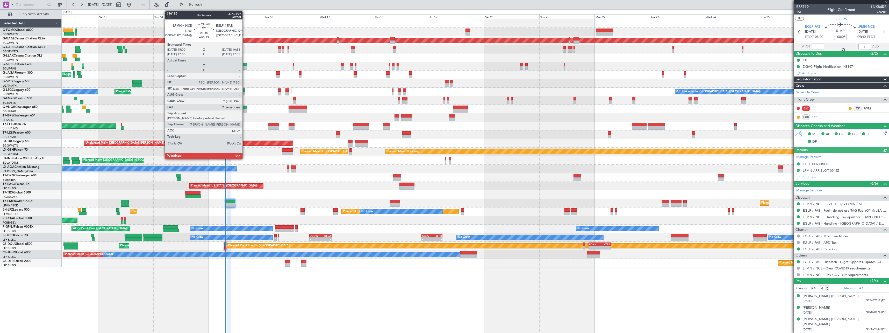
type input "+00:15"
type input "07:08"
type input "5"
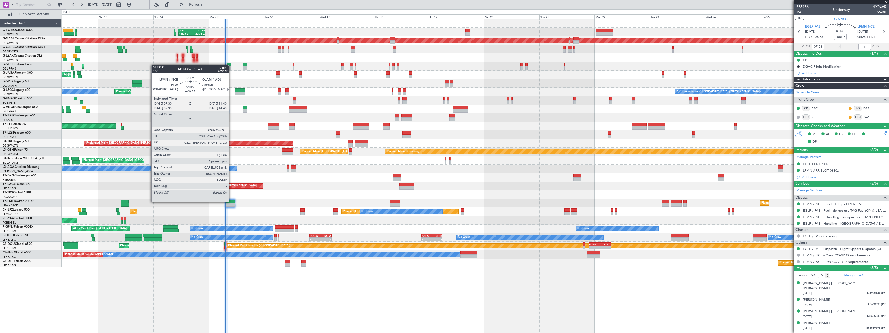
click at [231, 201] on div at bounding box center [230, 202] width 10 height 4
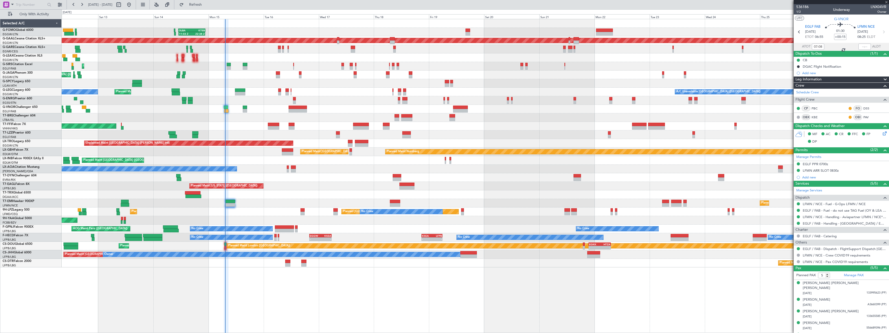
type input "+00:35"
type input "3"
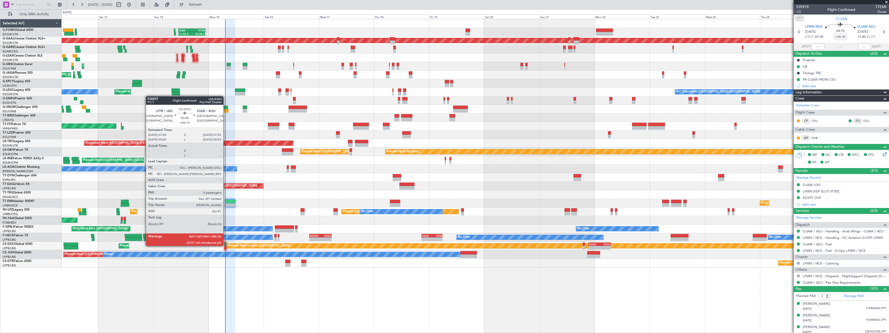
click at [226, 245] on div at bounding box center [225, 244] width 2 height 4
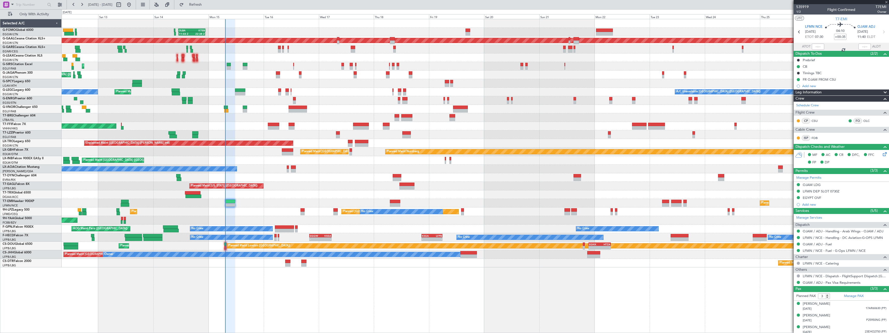
type input "+00:15"
type input "0"
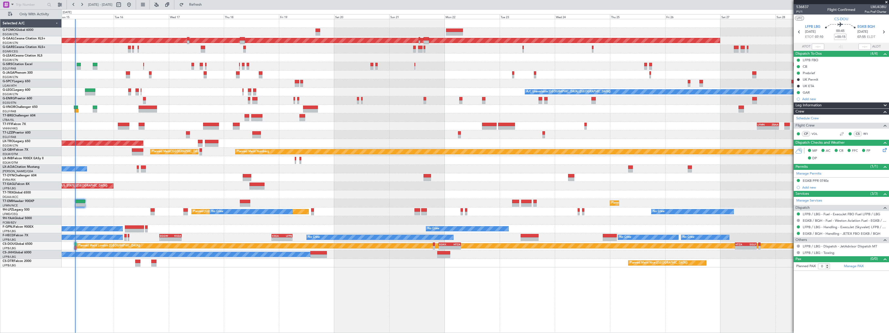
click at [160, 186] on div "Planned Maint [US_STATE] ([GEOGRAPHIC_DATA])" at bounding box center [475, 186] width 827 height 9
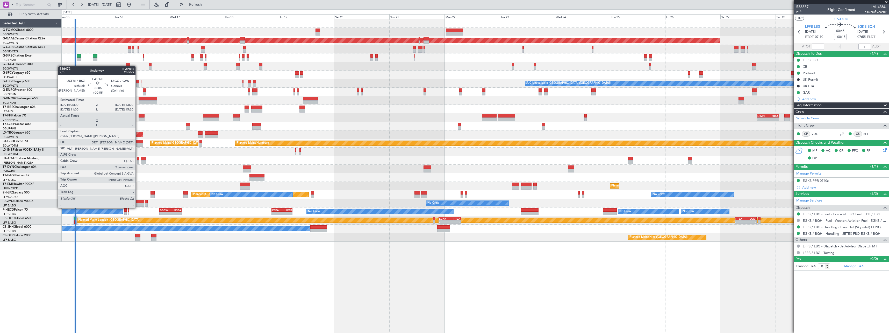
click at [138, 203] on div at bounding box center [134, 202] width 19 height 4
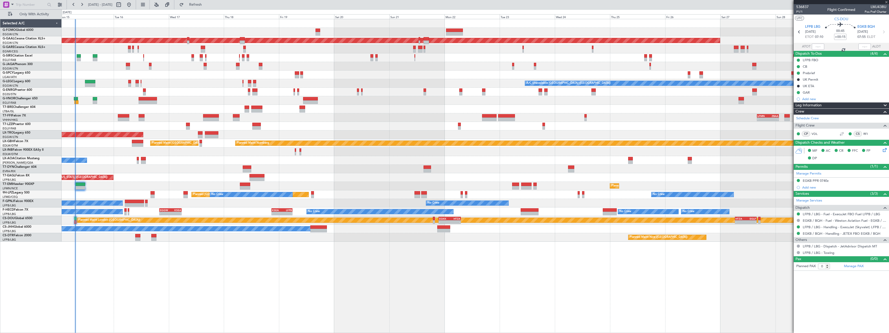
type input "+00:55"
type input "2"
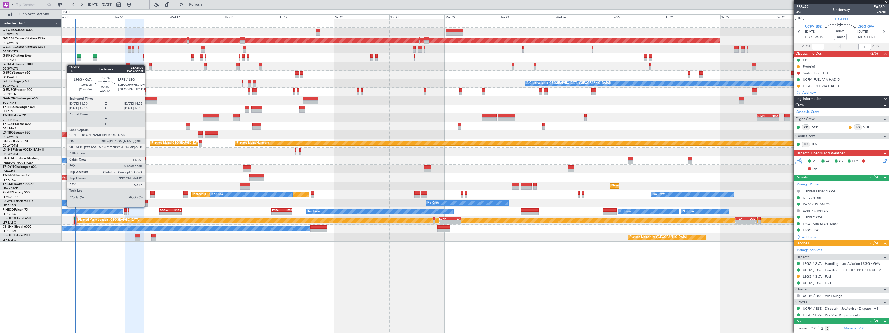
click at [147, 201] on div at bounding box center [146, 202] width 3 height 4
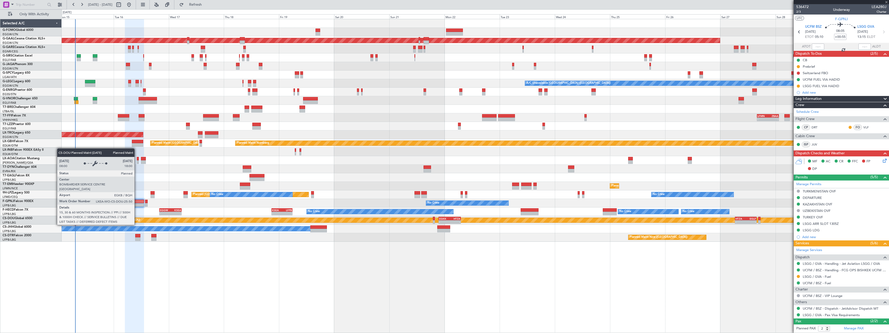
type input "+00:10"
type input "0"
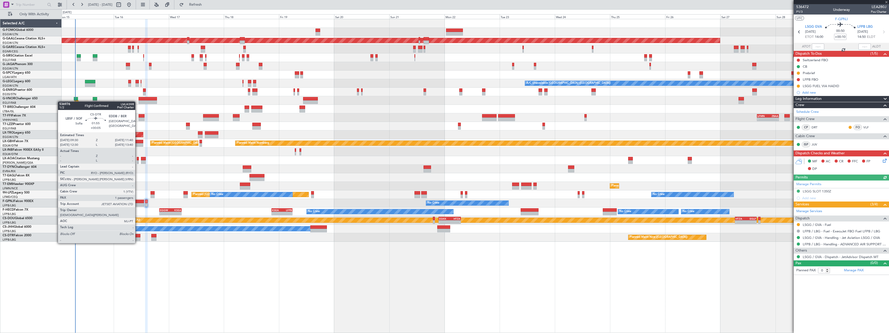
click at [138, 238] on div at bounding box center [137, 239] width 5 height 4
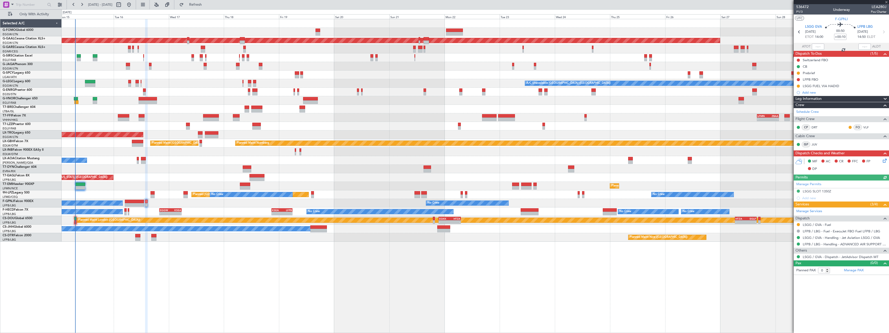
type input "+00:05"
type input "1"
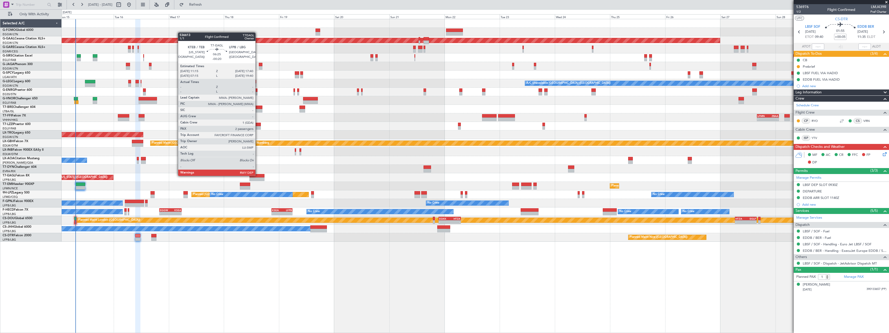
click at [258, 175] on div at bounding box center [257, 176] width 15 height 4
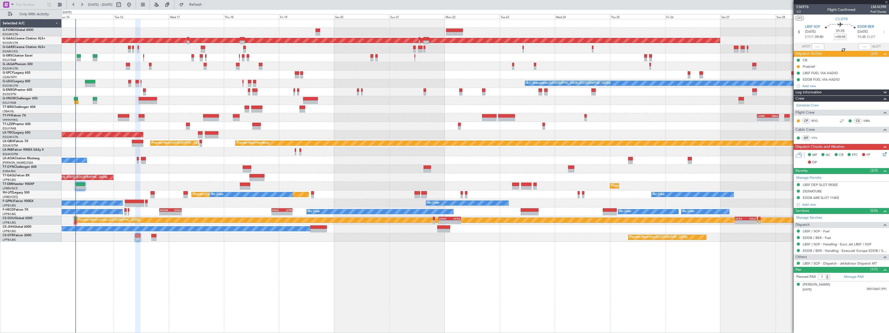
type input "-00:20"
type input "2"
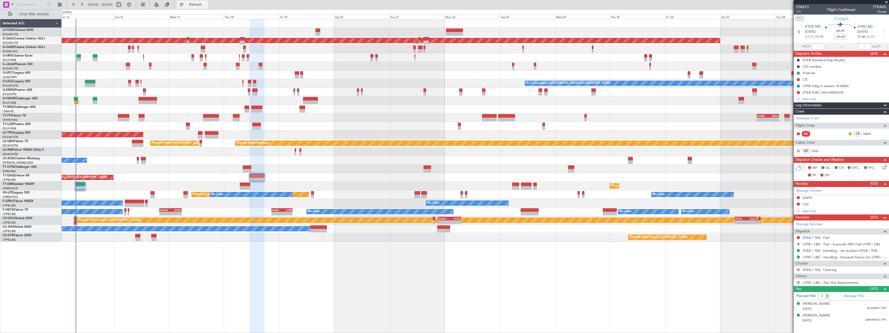
click at [207, 4] on span "Refresh" at bounding box center [196, 5] width 22 height 4
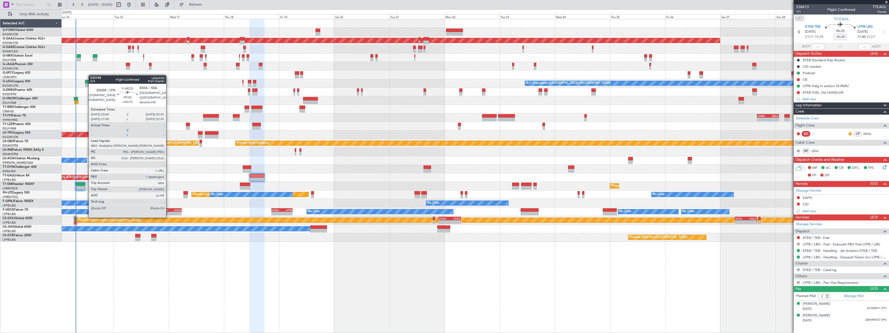
click at [168, 212] on div "-" at bounding box center [165, 213] width 11 height 3
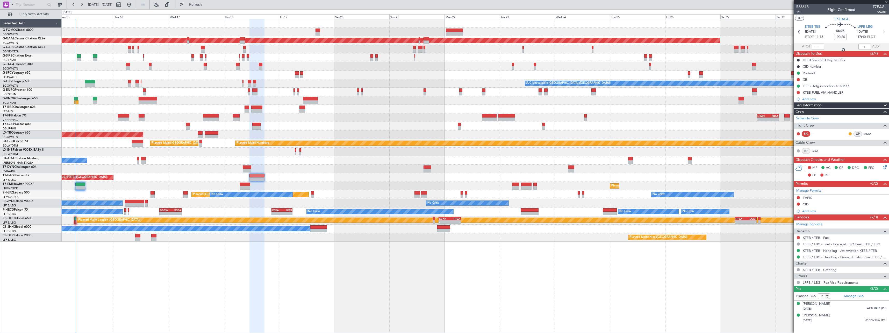
type input "+00:15"
type input "1"
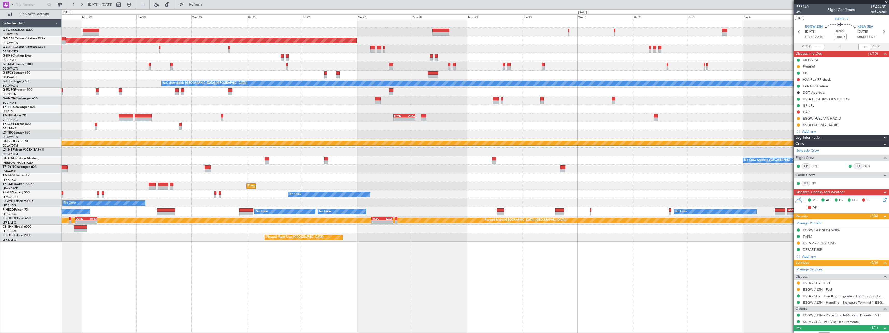
click at [14, 270] on div "Planned Maint Dusseldorf A/C Unavailable London (Luton) - - LFMN 16:05 Z ZBAA 0…" at bounding box center [444, 170] width 889 height 323
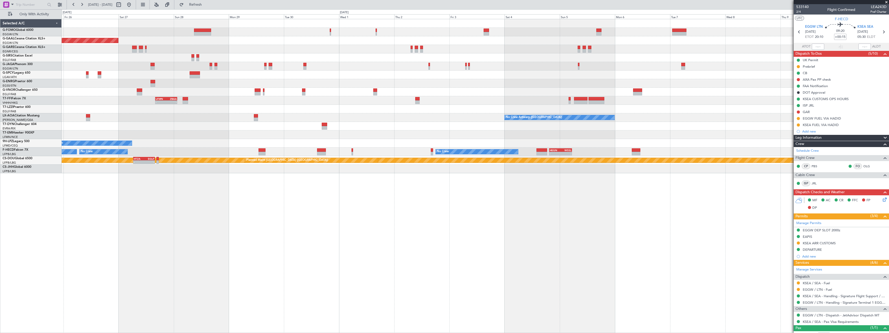
click at [172, 269] on div "Planned Maint Dusseldorf - - LFMN 16:05 Z ZBAA 01:35 Z No Crew Antwerp (Deurne)…" at bounding box center [476, 176] width 828 height 314
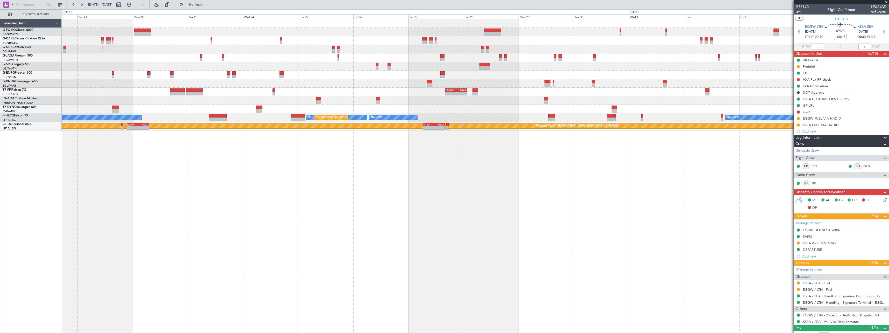
click at [867, 216] on fb-app "25 Sep 2025 - 10 Oct 2025 Refresh Quick Links Only With Activity - - LFMN 16:05…" at bounding box center [444, 168] width 889 height 329
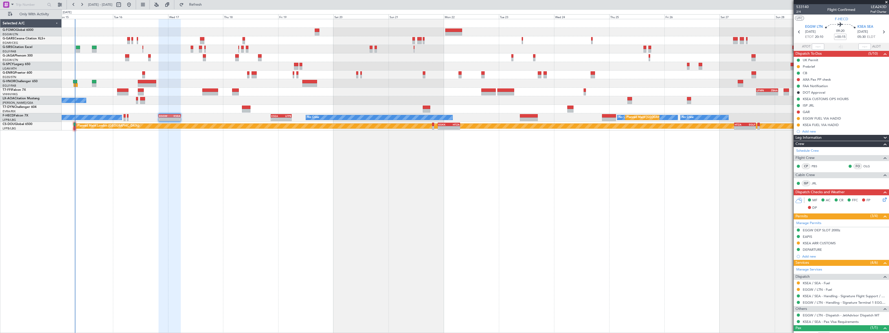
click at [627, 217] on div "11:03 Z 22:38 Z OLBA 11:00 Z KTEB 22:45 Z Planned Maint London (Farnborough) Pl…" at bounding box center [476, 176] width 828 height 314
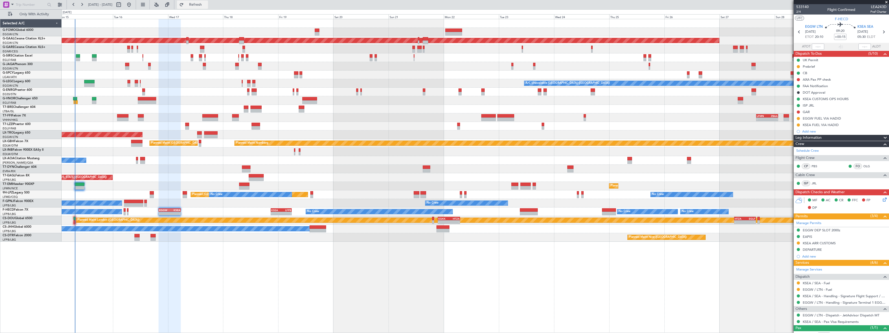
click at [207, 4] on span "Refresh" at bounding box center [196, 5] width 22 height 4
click at [207, 3] on span "Refresh" at bounding box center [196, 5] width 22 height 4
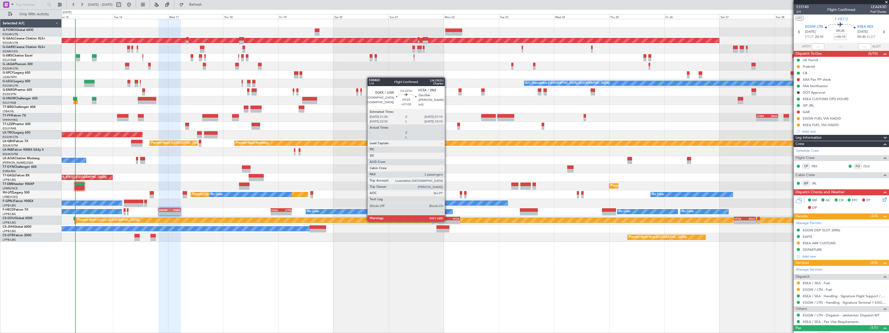
click at [447, 221] on div "-" at bounding box center [443, 221] width 11 height 3
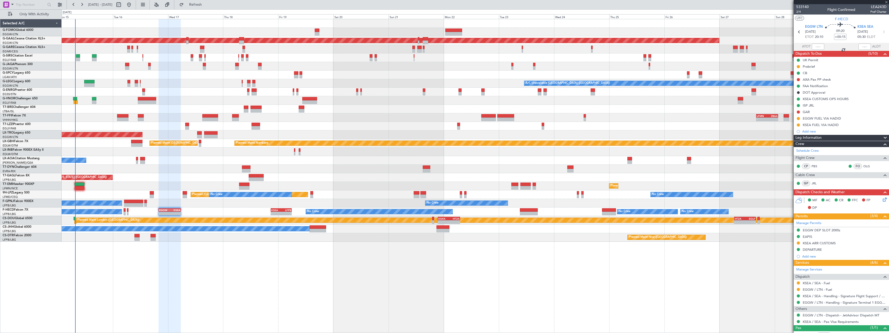
type input "+01:05"
type input "2"
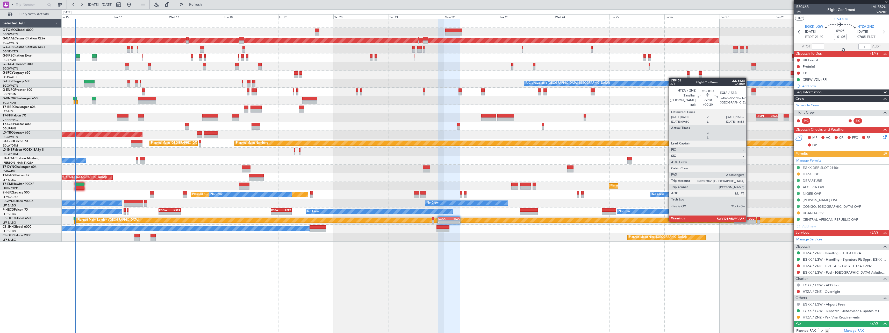
click at [749, 221] on div "-" at bounding box center [750, 221] width 10 height 3
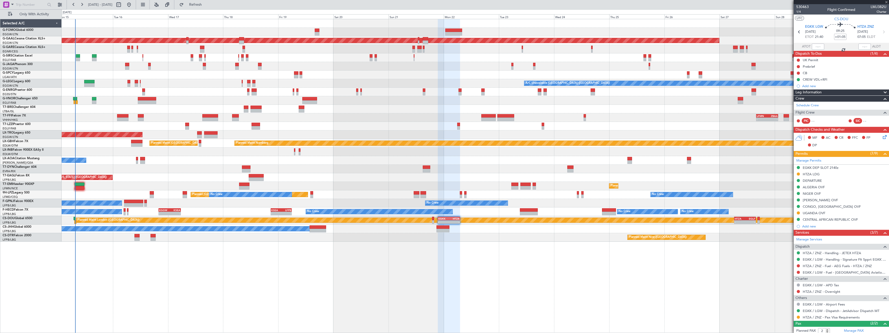
type input "+00:20"
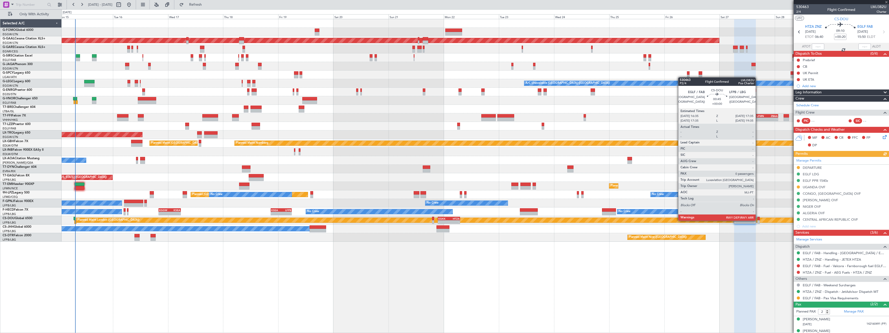
click at [758, 220] on div at bounding box center [759, 222] width 2 height 4
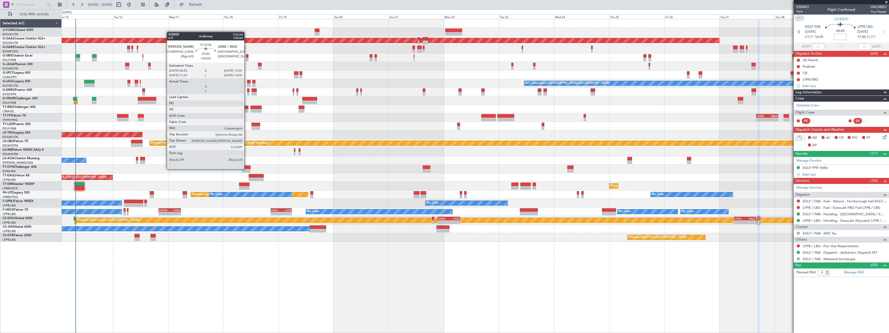
click at [247, 168] on div at bounding box center [246, 167] width 9 height 4
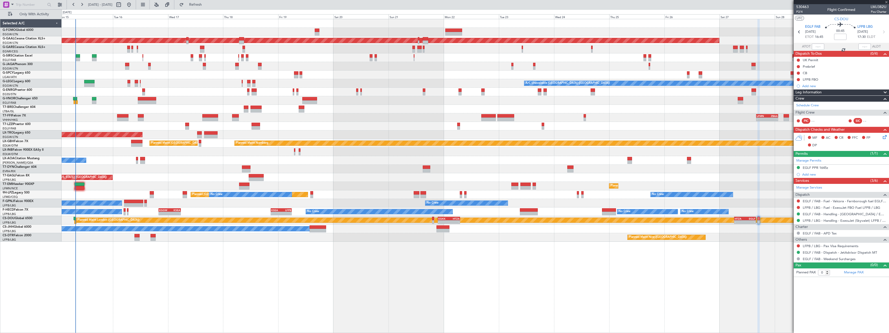
type input "3"
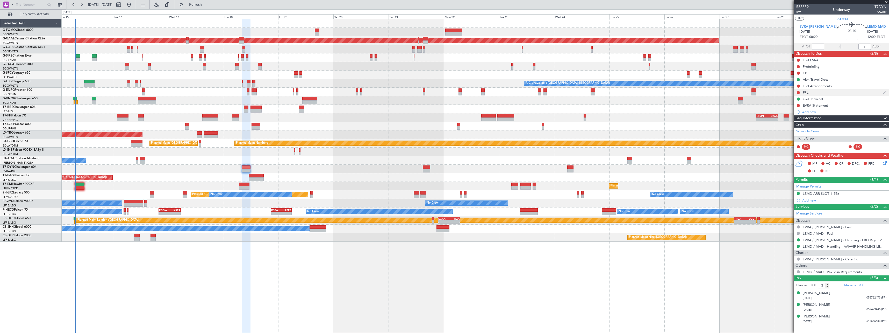
click at [806, 92] on div "FPL" at bounding box center [806, 92] width 6 height 4
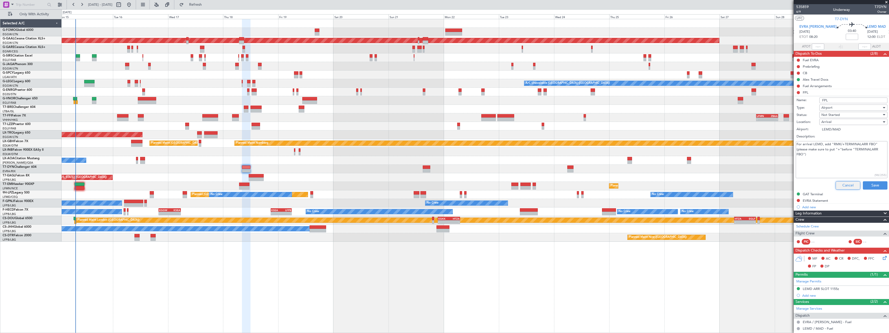
click at [844, 183] on button "Cancel" at bounding box center [848, 185] width 25 height 8
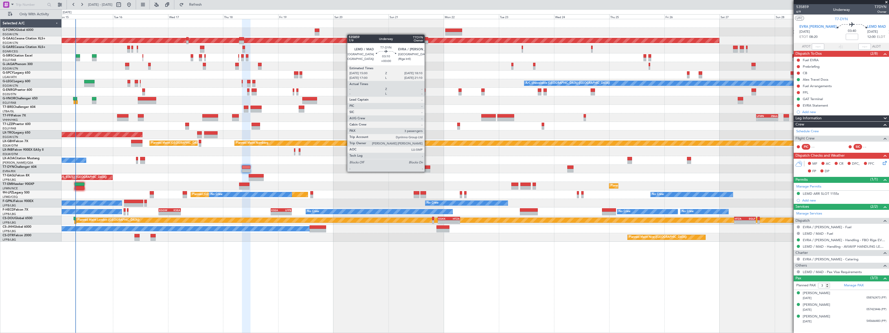
click at [427, 171] on div at bounding box center [427, 171] width 8 height 4
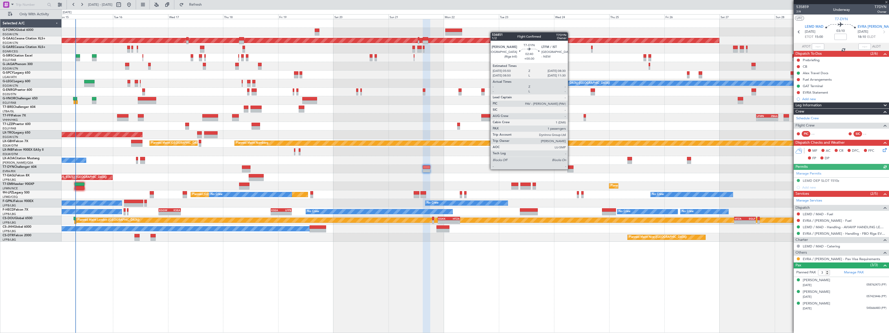
click at [570, 169] on div at bounding box center [570, 171] width 6 height 4
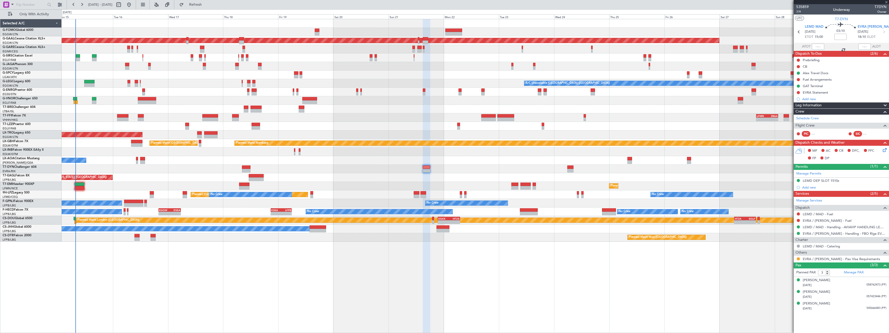
type input "+00:30"
type input "1"
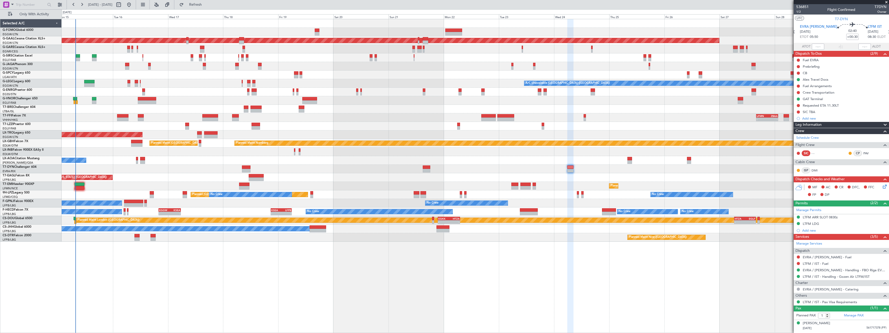
click at [821, 124] on span "Leg Information" at bounding box center [809, 125] width 26 height 6
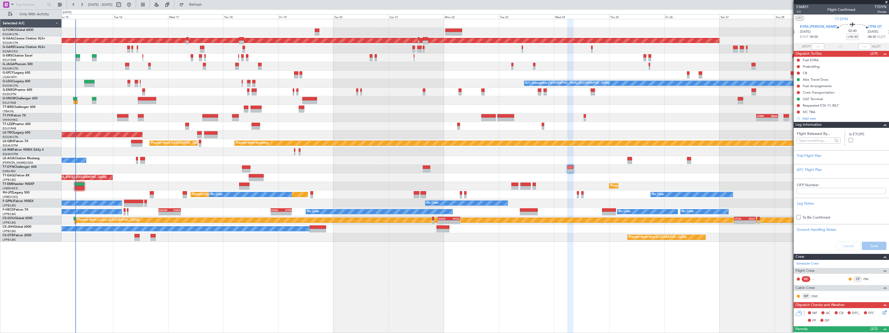
click at [821, 124] on span "Leg Information" at bounding box center [809, 125] width 26 height 6
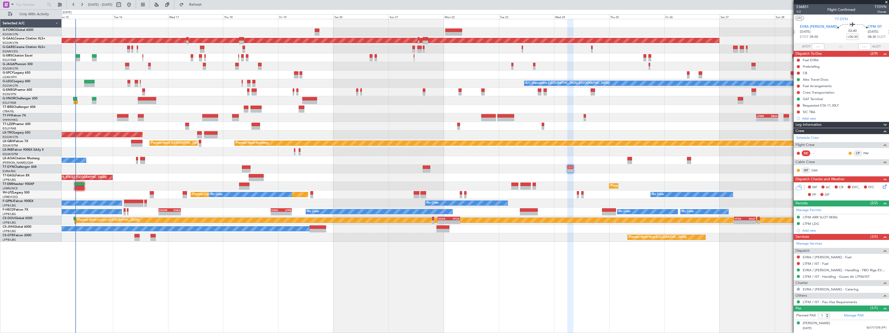
click at [827, 123] on div "Leg Information" at bounding box center [841, 125] width 95 height 6
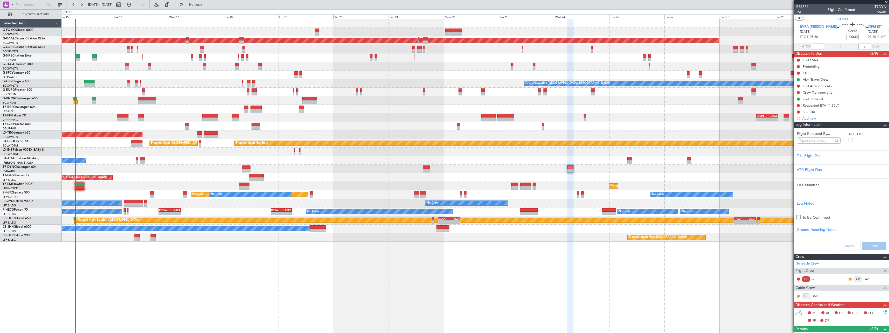
click at [827, 123] on div "Leg Information" at bounding box center [841, 125] width 95 height 6
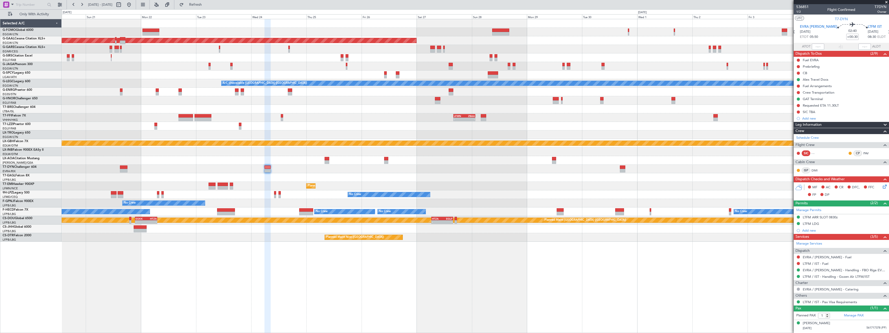
click at [459, 163] on div "No Crew Antwerp ([GEOGRAPHIC_DATA])" at bounding box center [475, 160] width 827 height 9
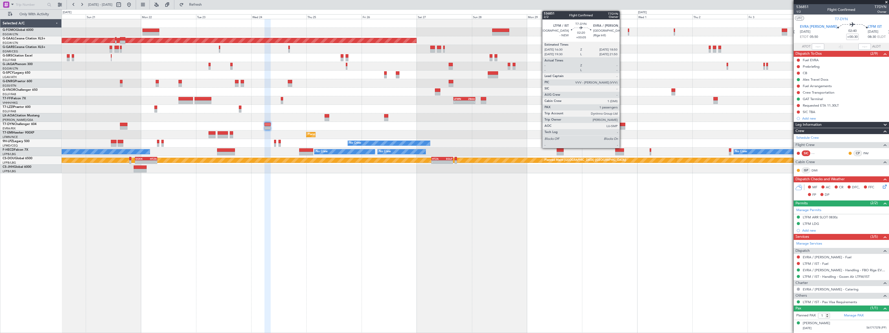
click at [622, 125] on div at bounding box center [622, 125] width 5 height 4
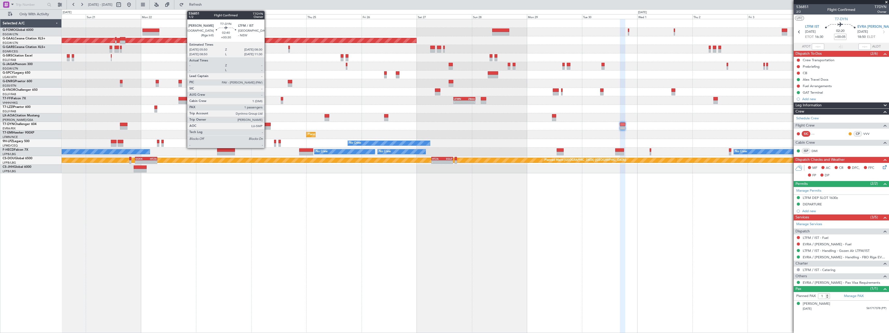
click at [267, 126] on div at bounding box center [268, 128] width 6 height 4
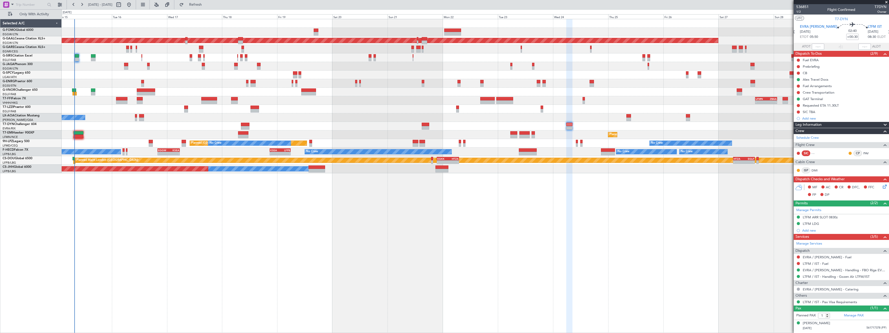
click at [607, 202] on div "11:03 Z 22:38 Z OLBA 11:00 Z KTEB 22:45 Z Planned Maint London (Luton) Planned …" at bounding box center [476, 176] width 828 height 314
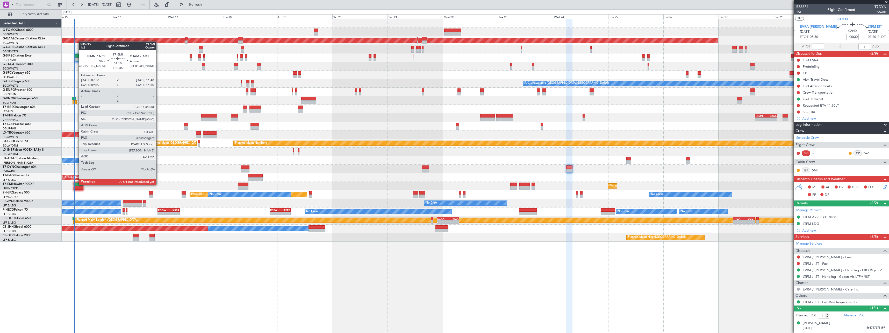
click at [76, 184] on div at bounding box center [79, 184] width 10 height 4
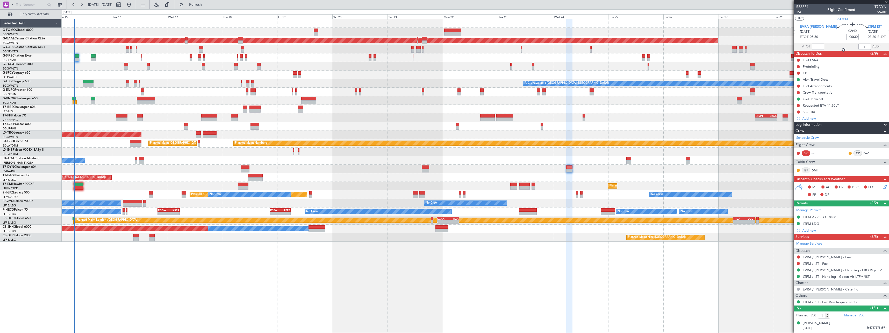
type input "+00:35"
type input "3"
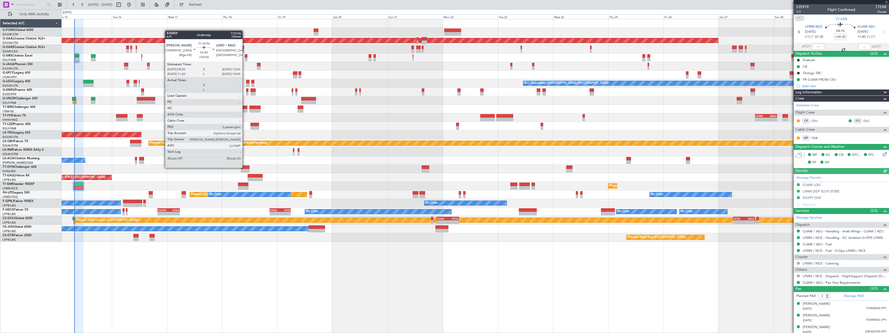
click at [245, 167] on div at bounding box center [245, 167] width 9 height 4
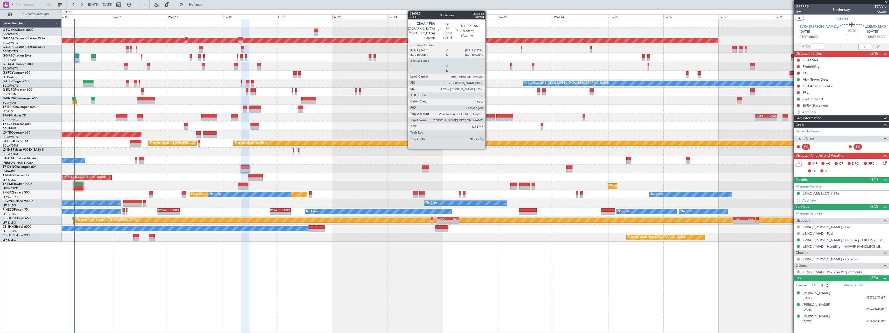
click at [488, 117] on div at bounding box center [487, 119] width 14 height 4
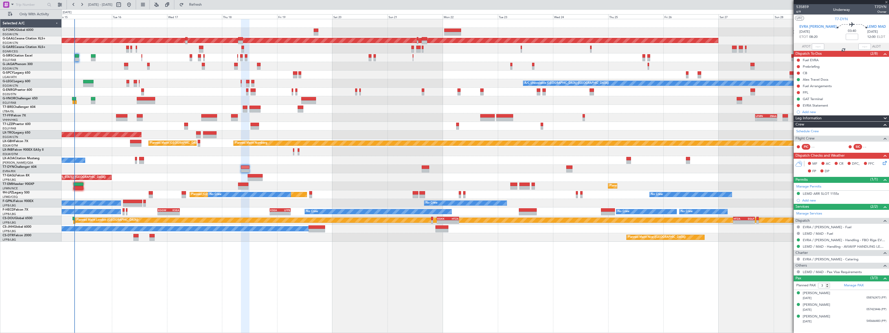
type input "+01:15"
type input "1"
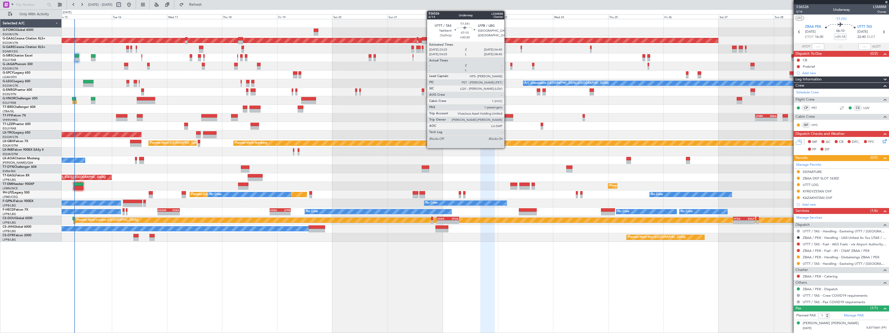
click at [507, 117] on div at bounding box center [504, 116] width 17 height 4
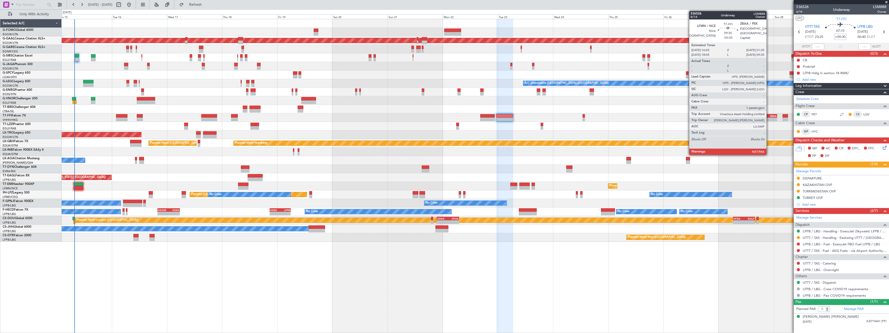
click at [769, 118] on div "-" at bounding box center [771, 119] width 10 height 3
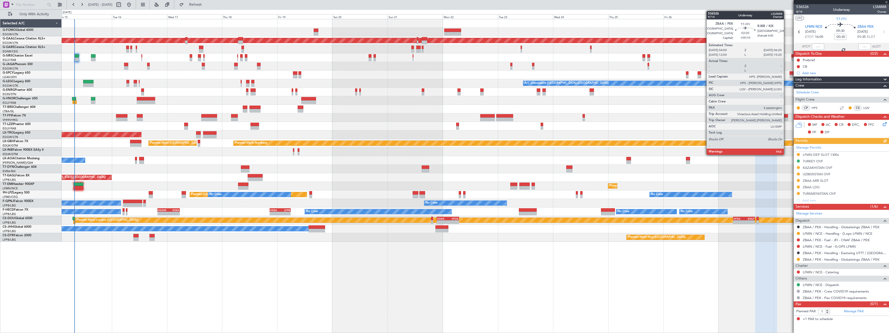
click at [786, 118] on div at bounding box center [785, 119] width 5 height 4
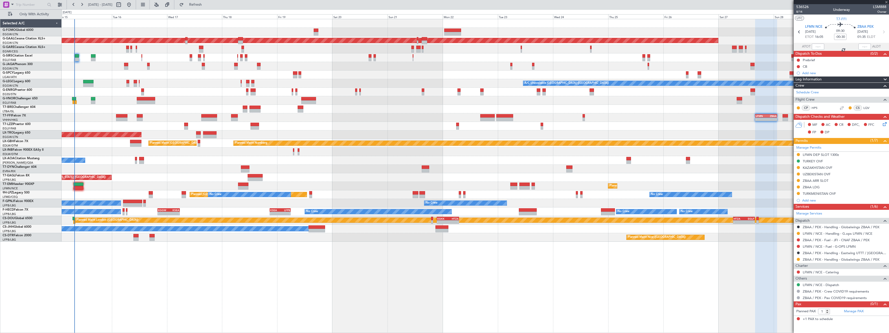
type input "+00:10"
type input "5"
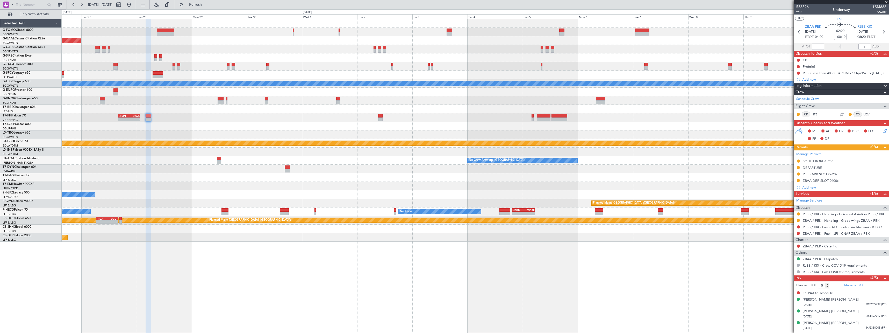
click at [4, 313] on div "Planned Maint Dusseldorf Owner London (Luton) A/C Unavailable London (Luton) - …" at bounding box center [444, 170] width 889 height 323
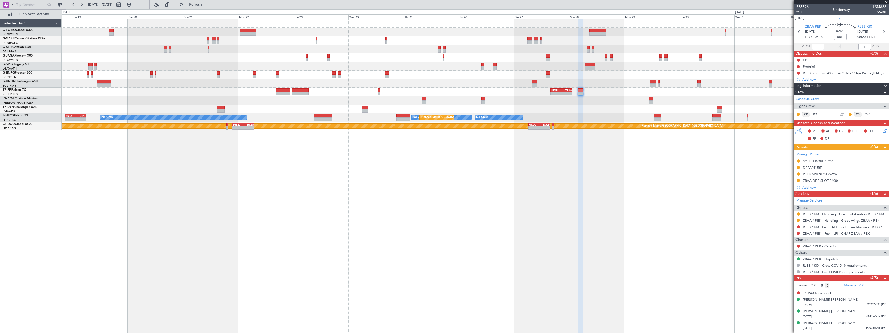
click at [692, 168] on div "- - LFMN 16:05 Z ZBAA 01:35 Z No Crew Antwerp (Deurne) No Crew Chester No Crew …" at bounding box center [476, 176] width 828 height 314
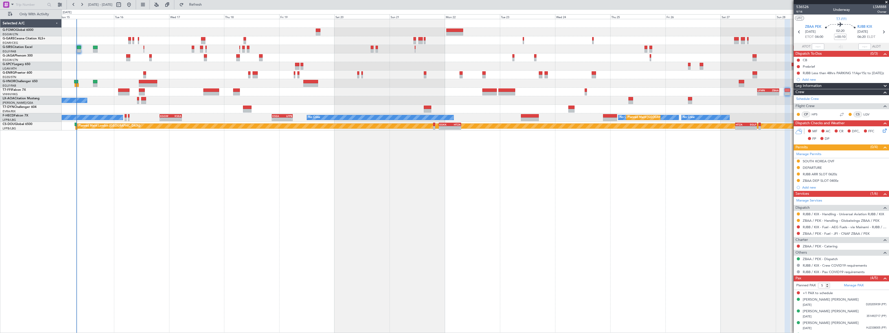
click at [444, 195] on div "11:03 Z 22:38 Z OLBA 11:00 Z KTEB 22:45 Z Planned Maint London (Luton) Planned …" at bounding box center [476, 176] width 828 height 314
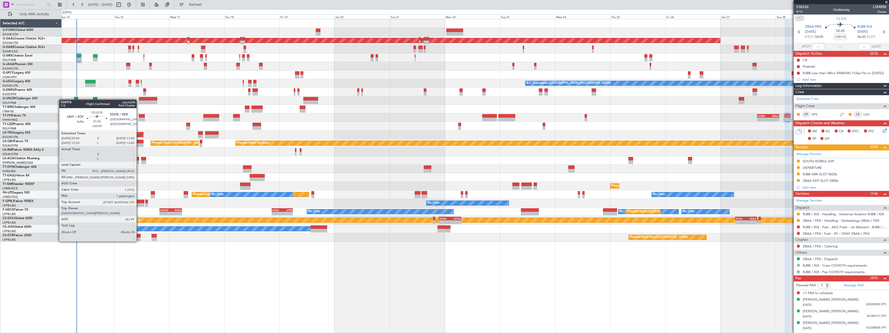
click at [139, 236] on div at bounding box center [138, 236] width 5 height 4
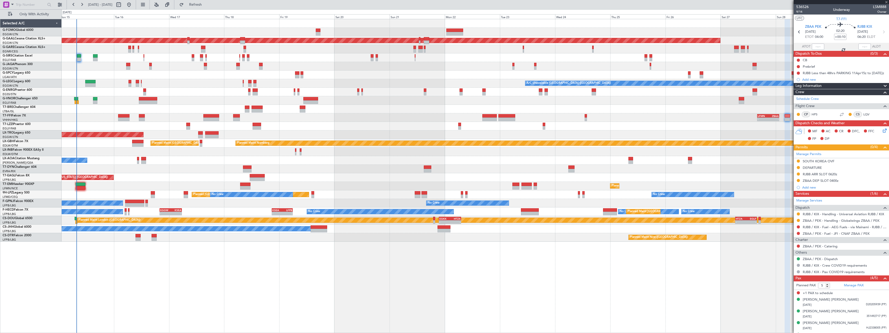
type input "+00:05"
type input "1"
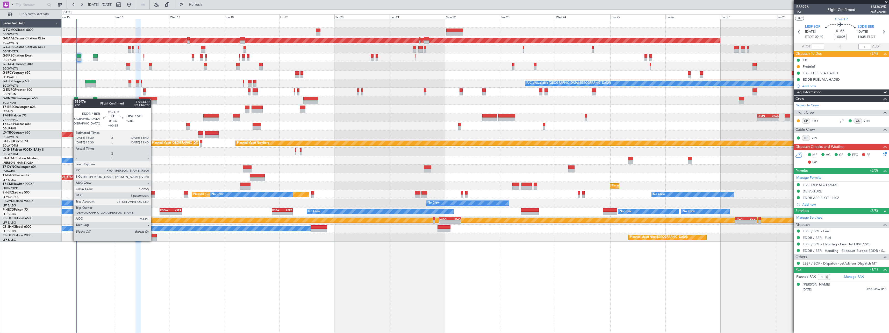
click at [153, 236] on div at bounding box center [154, 236] width 5 height 4
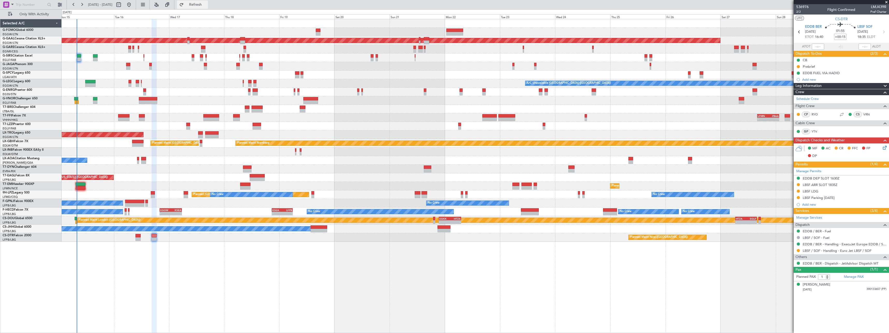
click at [207, 4] on span "Refresh" at bounding box center [196, 5] width 22 height 4
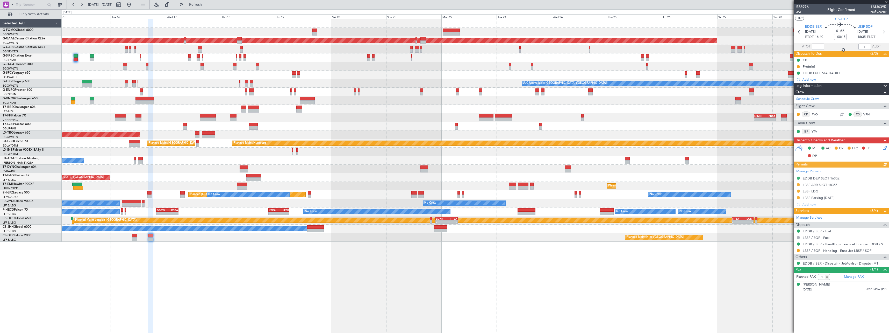
click at [193, 162] on div "No Crew Chester" at bounding box center [475, 160] width 827 height 9
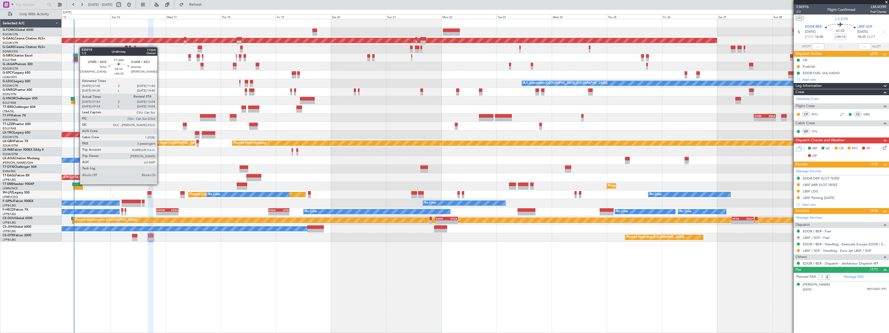
click at [77, 184] on div at bounding box center [77, 184] width 10 height 4
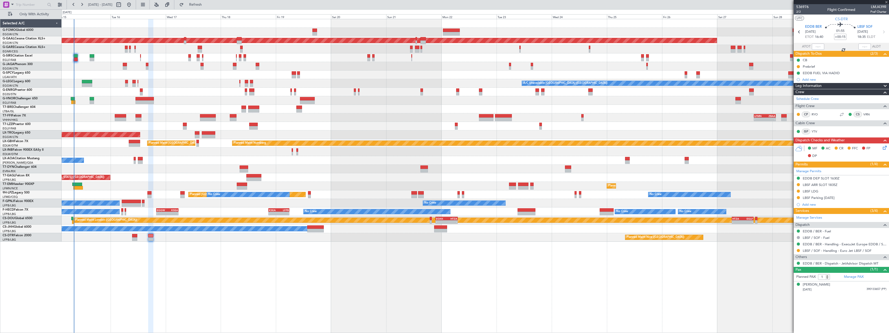
type input "+00:35"
type input "07:54"
type input "3"
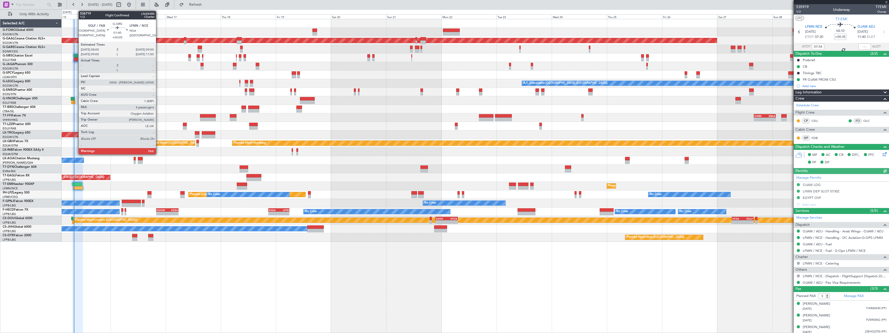
click at [76, 56] on div at bounding box center [76, 56] width 4 height 4
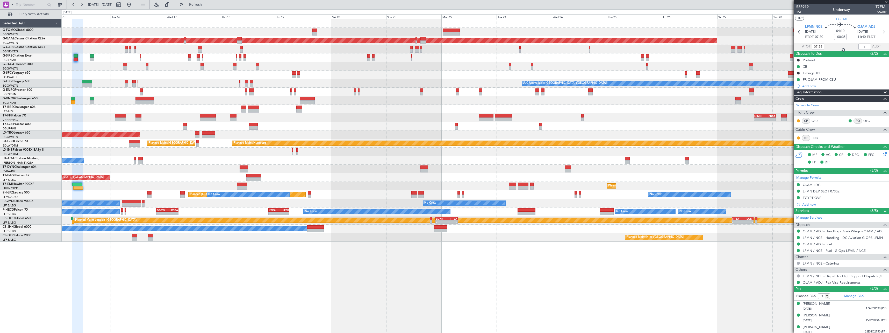
type input "+00:05"
type input "4"
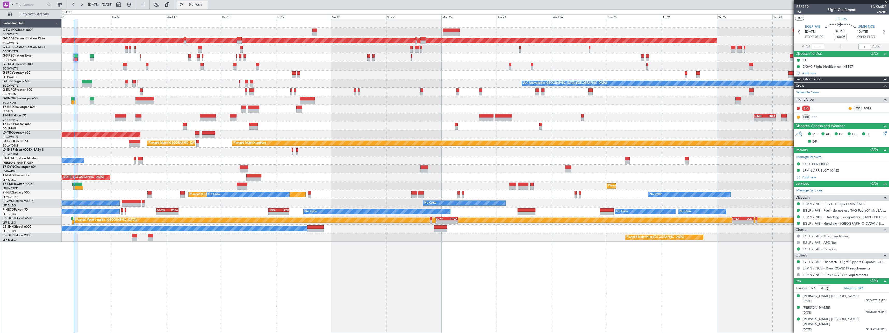
click at [207, 4] on span "Refresh" at bounding box center [196, 5] width 22 height 4
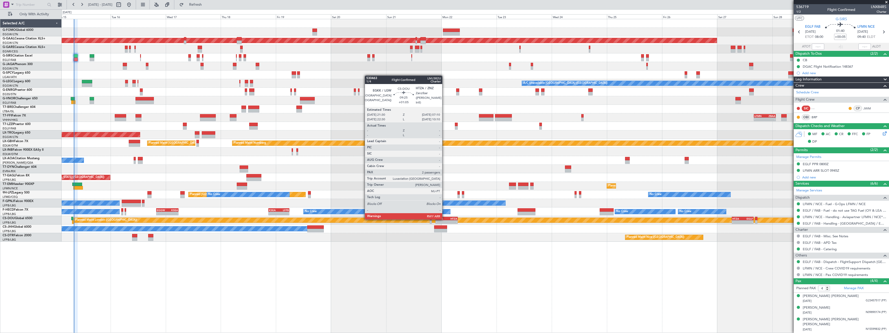
click at [445, 219] on div "EGKK" at bounding box center [441, 218] width 11 height 3
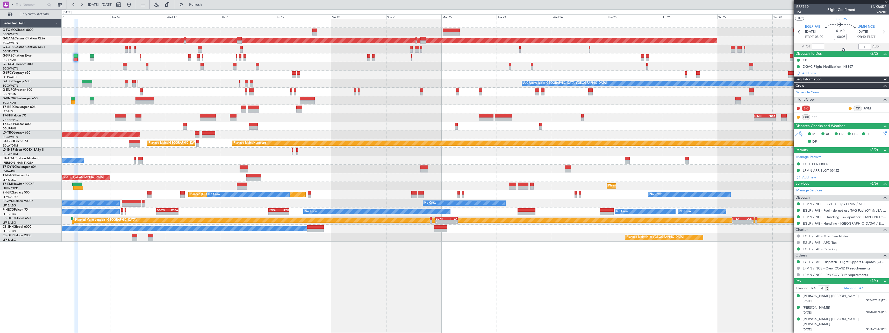
type input "+01:05"
type input "2"
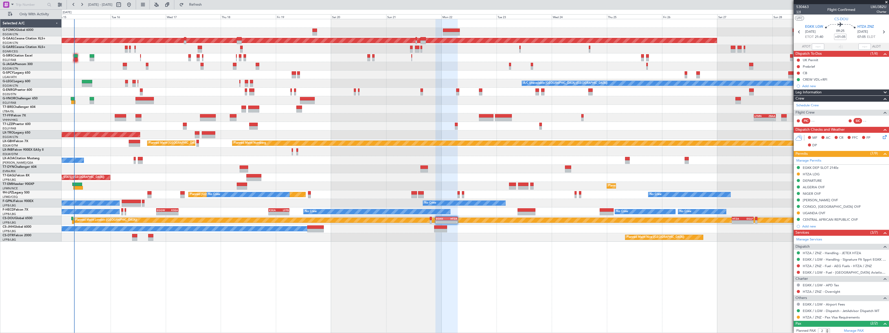
click at [800, 10] on span "1/4" at bounding box center [802, 12] width 12 height 4
click at [797, 10] on mat-tooltip-component "Trip Number" at bounding box center [803, 17] width 26 height 14
click at [801, 11] on mat-tooltip-component "Trip Number" at bounding box center [803, 17] width 26 height 14
click at [799, 12] on span "1/4" at bounding box center [802, 12] width 12 height 4
click at [207, 5] on span "Refresh" at bounding box center [196, 5] width 22 height 4
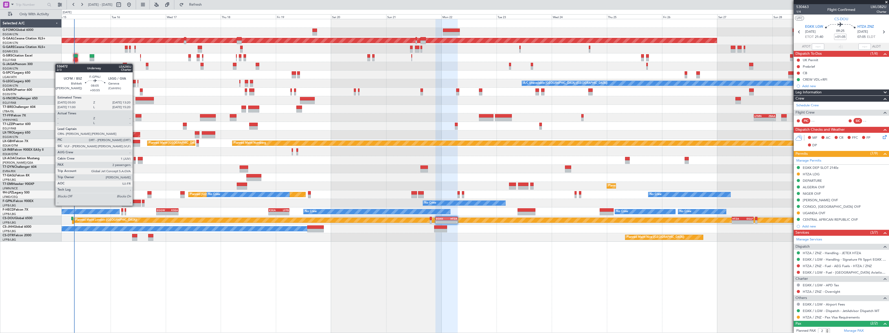
click at [135, 200] on div at bounding box center [131, 202] width 19 height 4
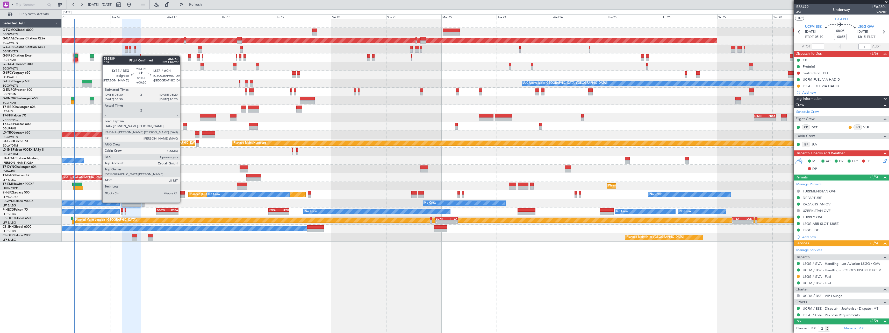
click at [182, 193] on div at bounding box center [182, 193] width 4 height 4
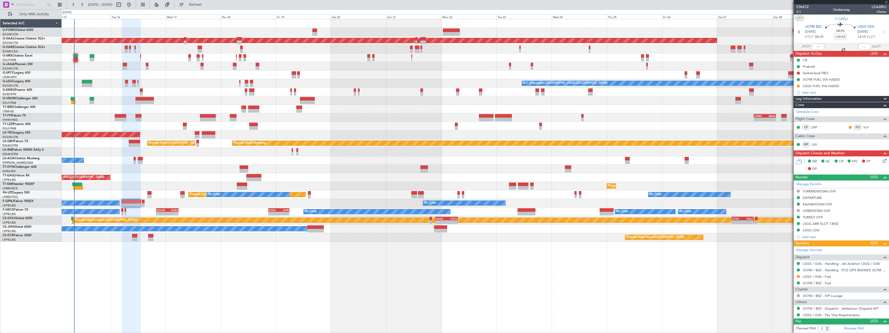
type input "+00:20"
type input "1"
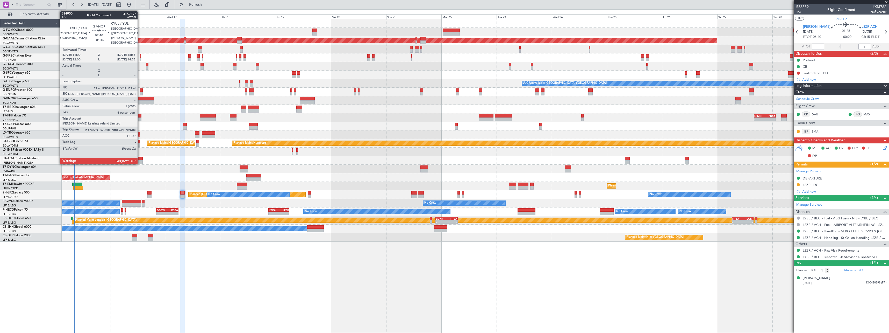
click at [140, 98] on div at bounding box center [145, 99] width 18 height 4
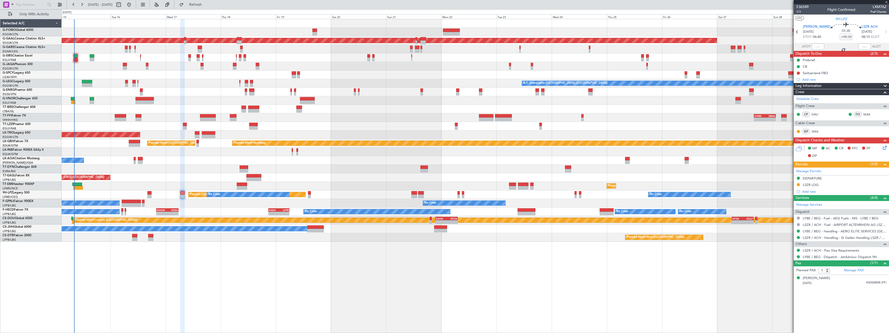
type input "+01:15"
type input "4"
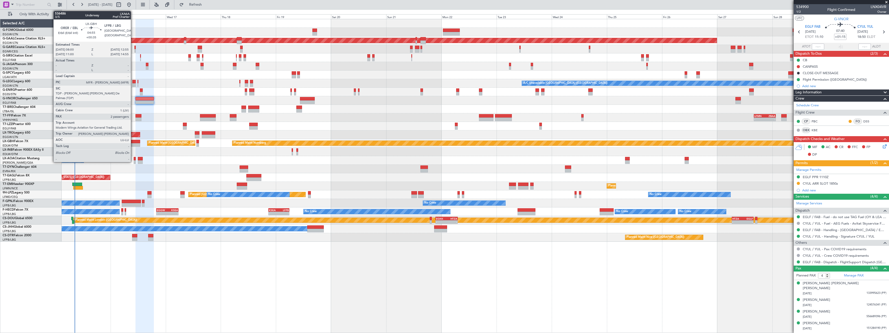
click at [133, 142] on div at bounding box center [134, 142] width 11 height 4
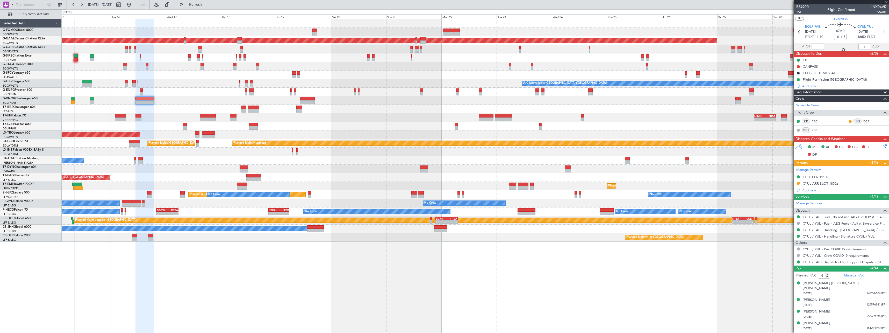
type input "+00:35"
type input "2"
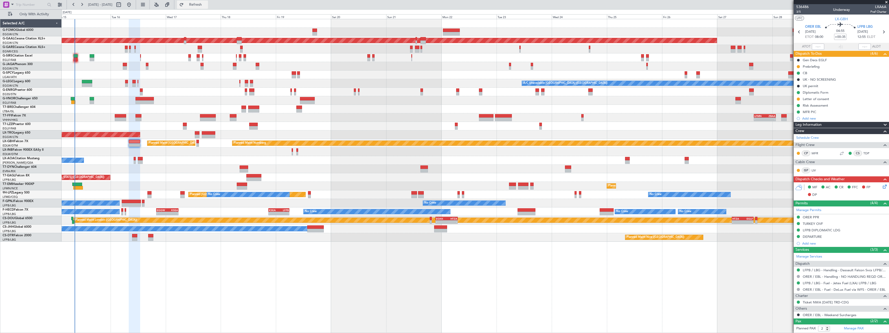
click at [205, 2] on button "Refresh" at bounding box center [192, 5] width 31 height 8
click at [207, 6] on span "Refresh" at bounding box center [196, 5] width 22 height 4
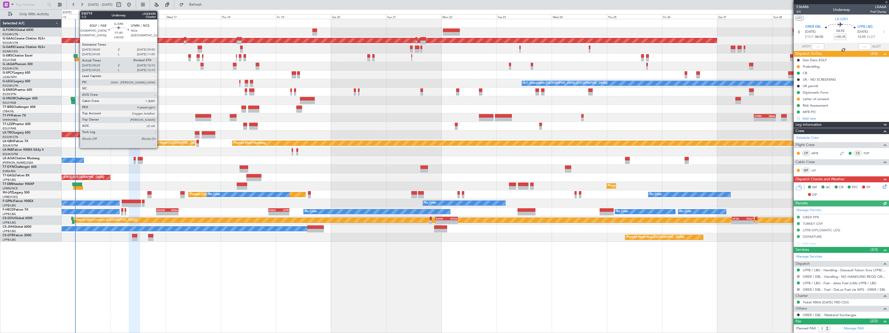
click at [77, 59] on div at bounding box center [76, 60] width 4 height 4
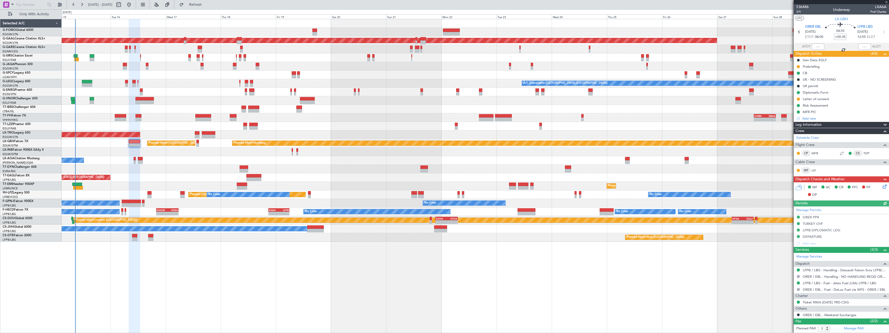
type input "+00:05"
type input "08:25"
type input "4"
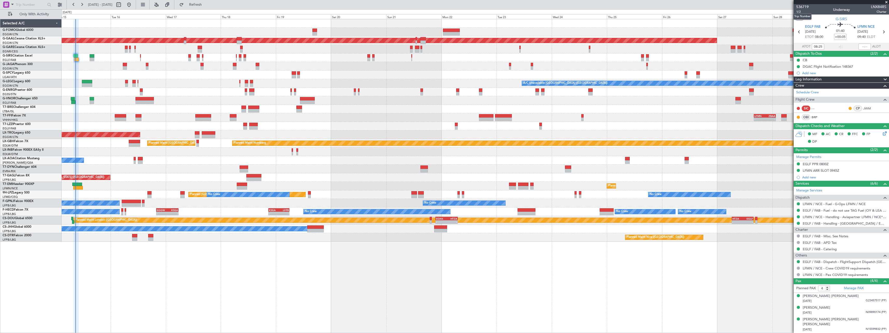
click at [799, 13] on div "Trip Number" at bounding box center [802, 16] width 18 height 6
click at [798, 11] on span "1/2" at bounding box center [802, 12] width 12 height 4
click at [882, 132] on icon at bounding box center [884, 132] width 4 height 4
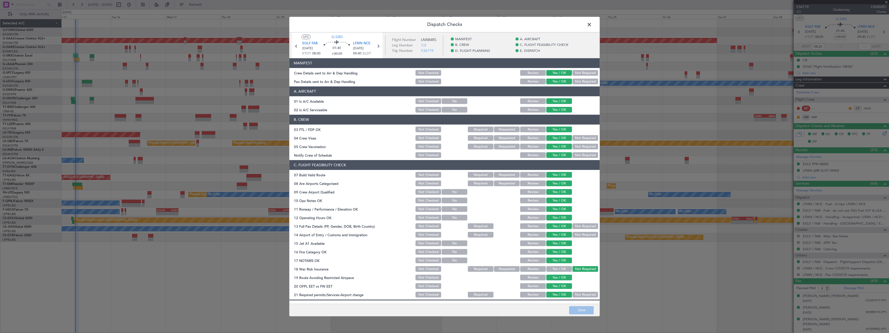
click at [592, 24] on span at bounding box center [592, 26] width 0 height 10
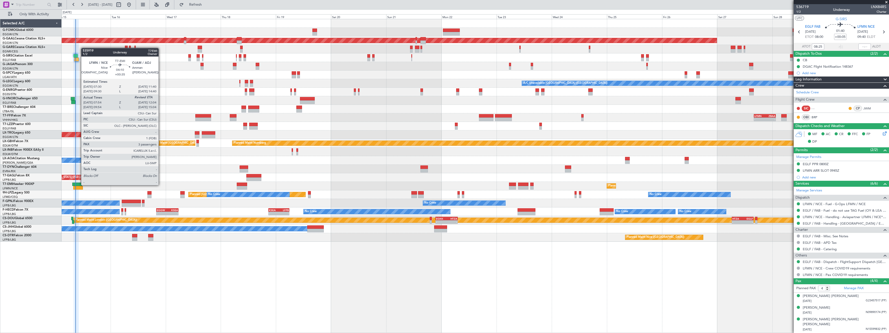
click at [79, 184] on div at bounding box center [77, 184] width 10 height 4
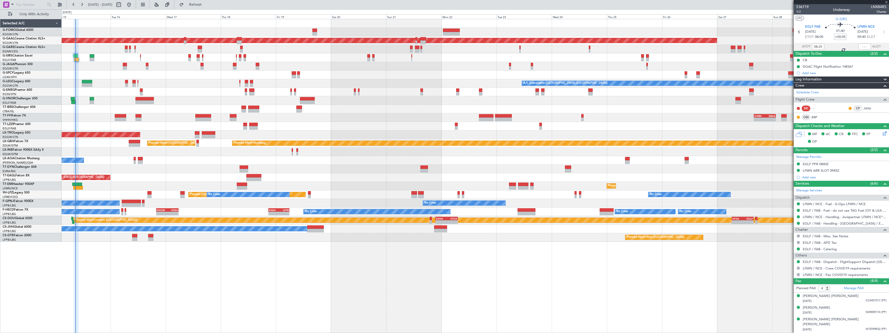
type input "+00:35"
type input "07:54"
type input "3"
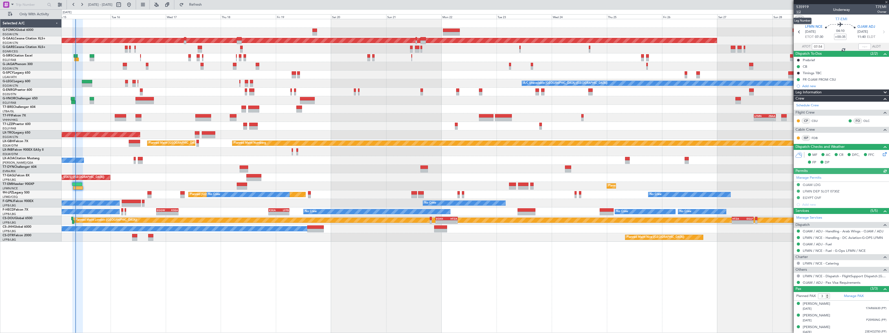
click at [799, 11] on span "1/2" at bounding box center [802, 12] width 12 height 4
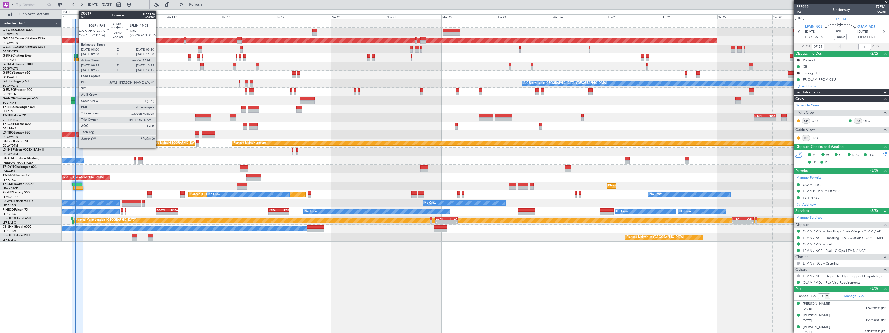
click at [76, 59] on div at bounding box center [76, 60] width 4 height 4
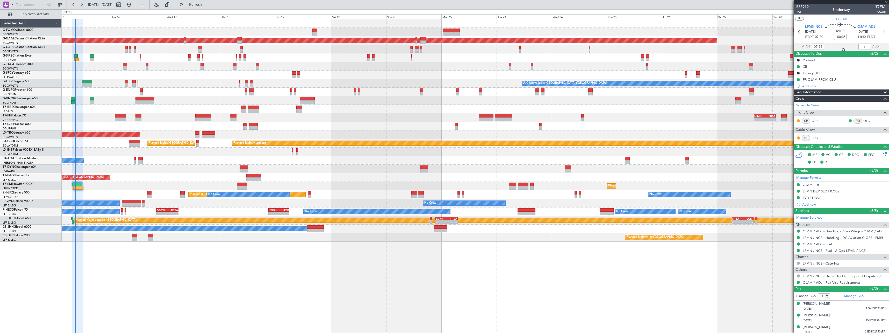
type input "+00:05"
type input "08:25"
type input "4"
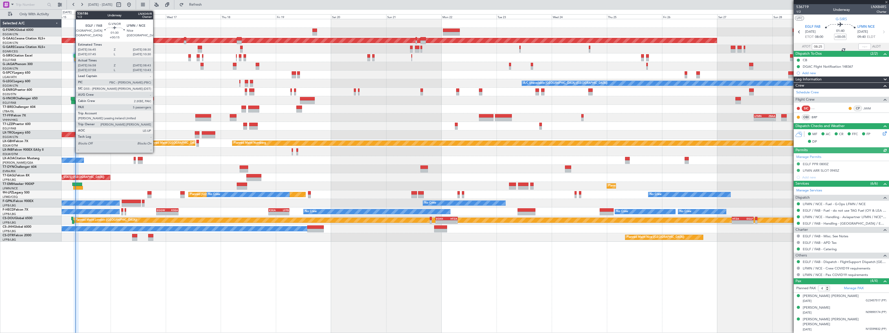
click at [73, 102] on div at bounding box center [73, 102] width 4 height 4
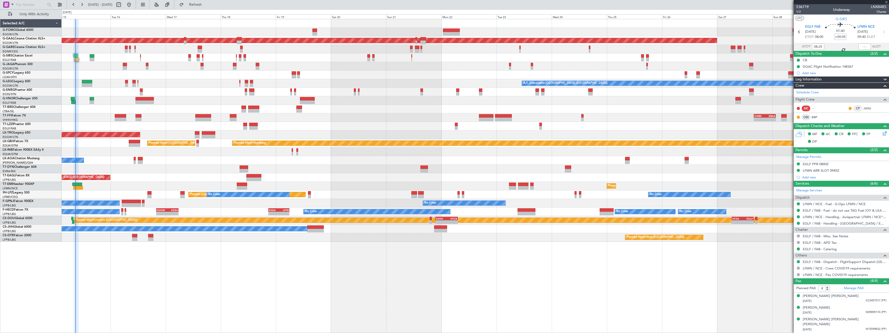
type input "+00:15"
type input "07:08"
type input "08:38"
type input "5"
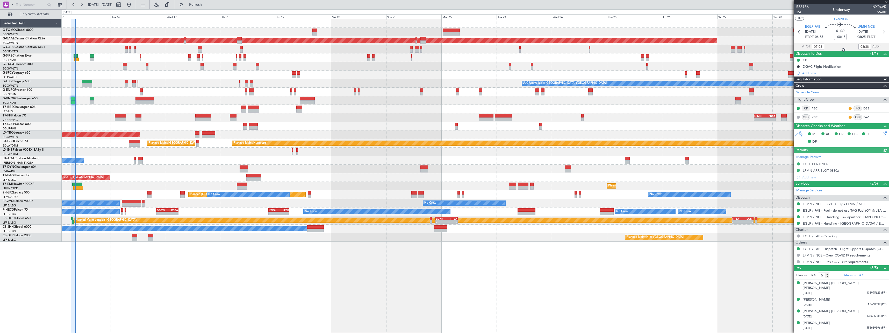
click at [799, 11] on span "1/2" at bounding box center [802, 12] width 12 height 4
click at [207, 5] on span "Refresh" at bounding box center [196, 5] width 22 height 4
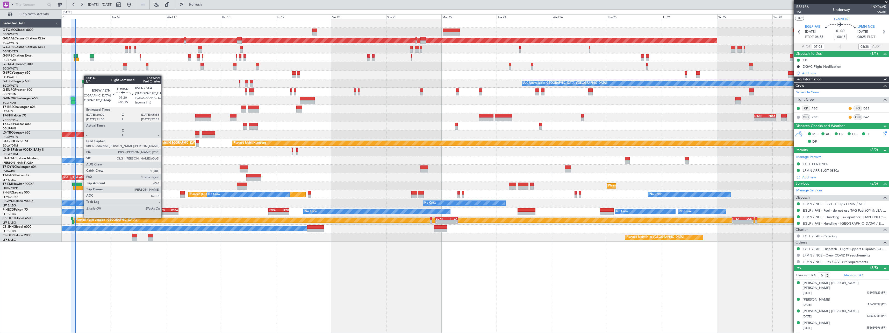
click at [164, 212] on div "-" at bounding box center [162, 213] width 11 height 3
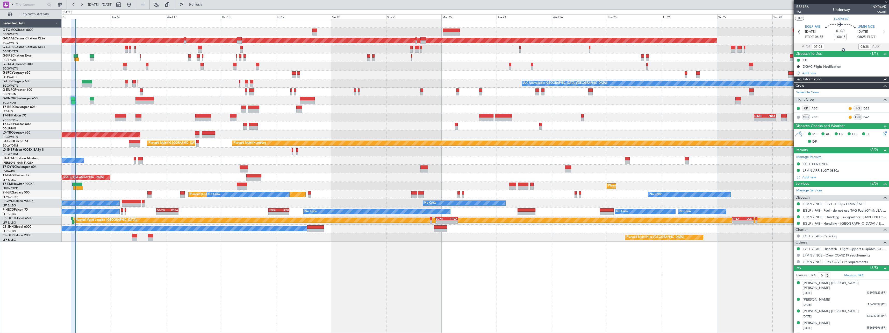
type input "1"
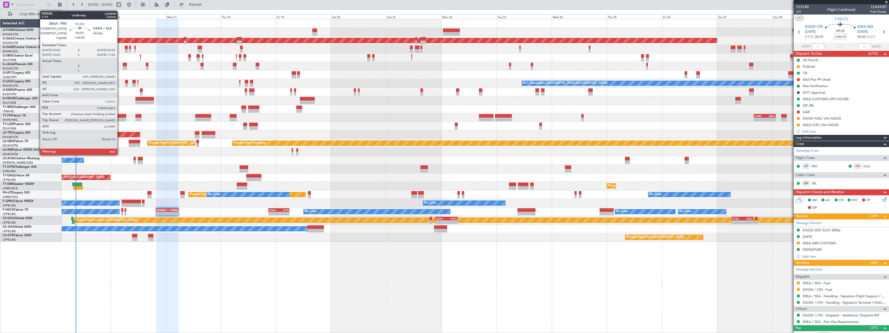
click at [120, 118] on div at bounding box center [120, 119] width 11 height 4
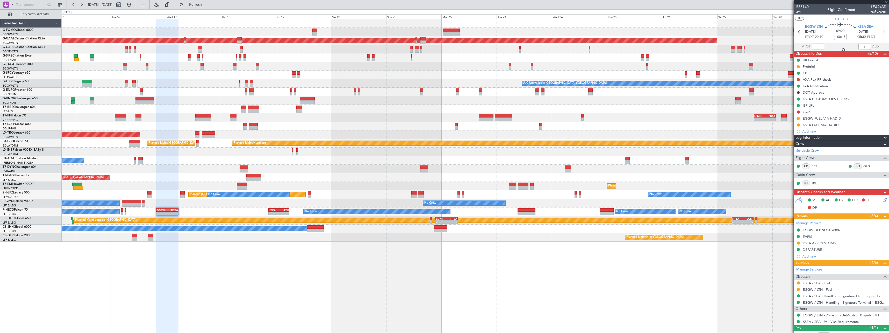
type input "+00:40"
type input "4"
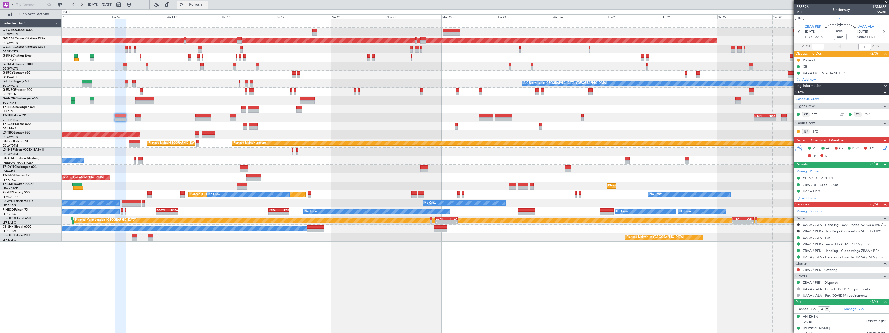
click at [208, 2] on button "Refresh" at bounding box center [192, 5] width 31 height 8
click at [207, 4] on span "Refresh" at bounding box center [196, 5] width 22 height 4
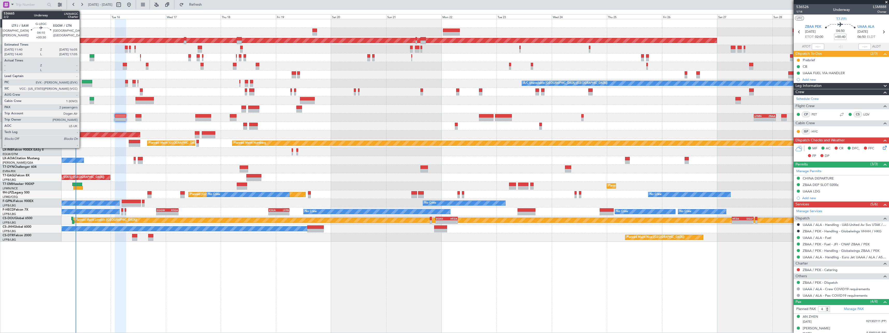
click at [82, 80] on div at bounding box center [87, 82] width 10 height 4
click at [87, 81] on div at bounding box center [87, 82] width 10 height 4
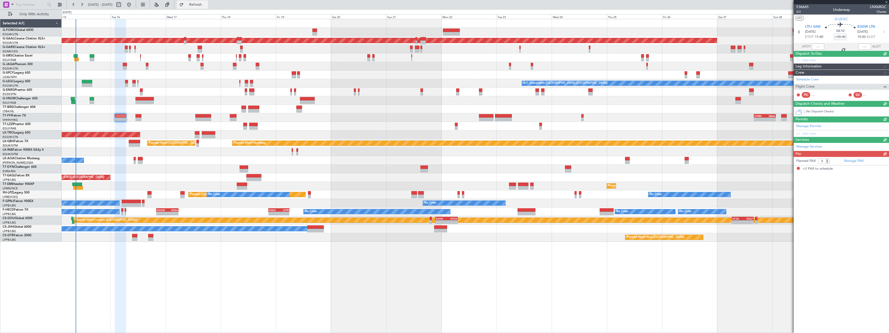
type input "+00:30"
type input "2"
